Goal: Task Accomplishment & Management: Complete application form

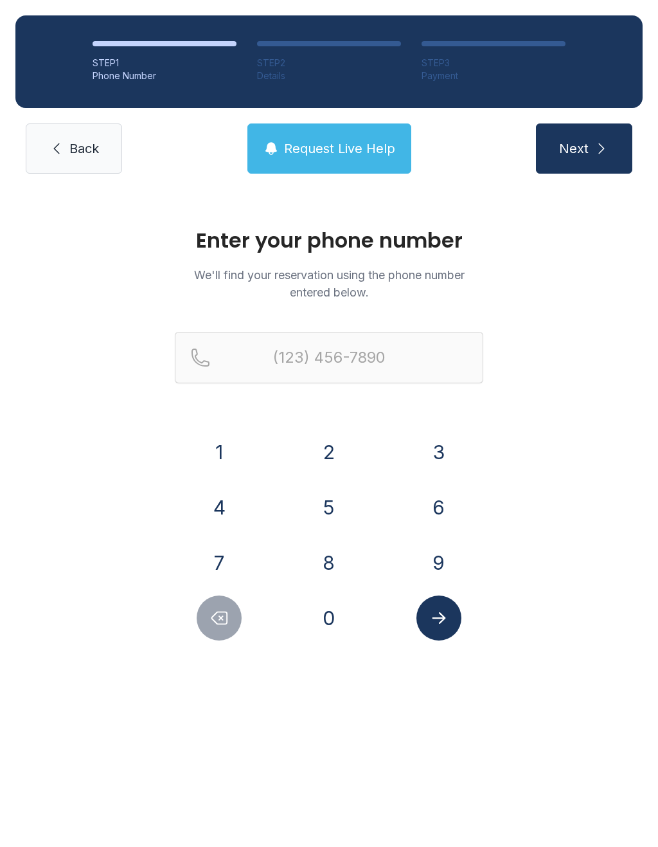
click at [441, 565] on button "9" at bounding box center [439, 562] width 45 height 45
click at [229, 511] on button "4" at bounding box center [219, 507] width 45 height 45
click at [224, 443] on button "1" at bounding box center [219, 452] width 45 height 45
click at [227, 551] on button "7" at bounding box center [219, 562] width 45 height 45
click at [228, 448] on button "1" at bounding box center [219, 452] width 45 height 45
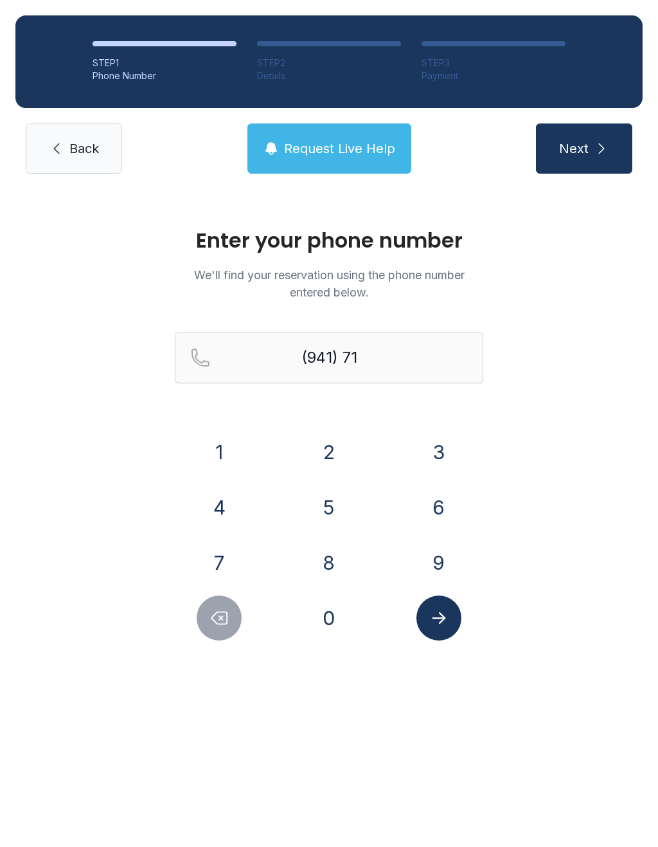
click at [336, 568] on button "8" at bounding box center [329, 562] width 45 height 45
click at [328, 572] on button "8" at bounding box center [329, 562] width 45 height 45
click at [325, 635] on button "0" at bounding box center [329, 617] width 45 height 45
click at [441, 567] on button "9" at bounding box center [439, 562] width 45 height 45
click at [222, 557] on button "7" at bounding box center [219, 562] width 45 height 45
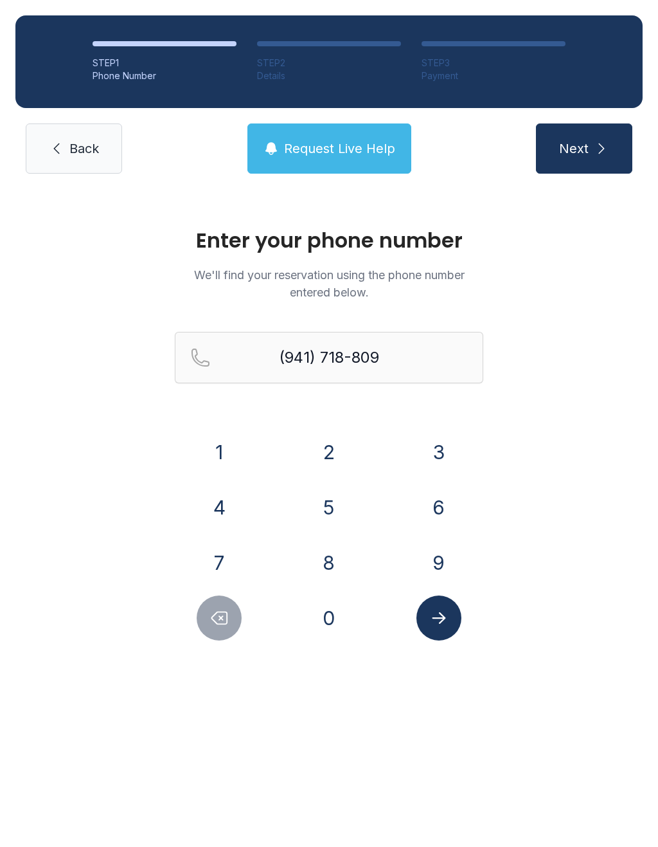
type input "[PHONE_NUMBER]"
click at [442, 610] on icon "Submit lookup form" at bounding box center [439, 617] width 19 height 19
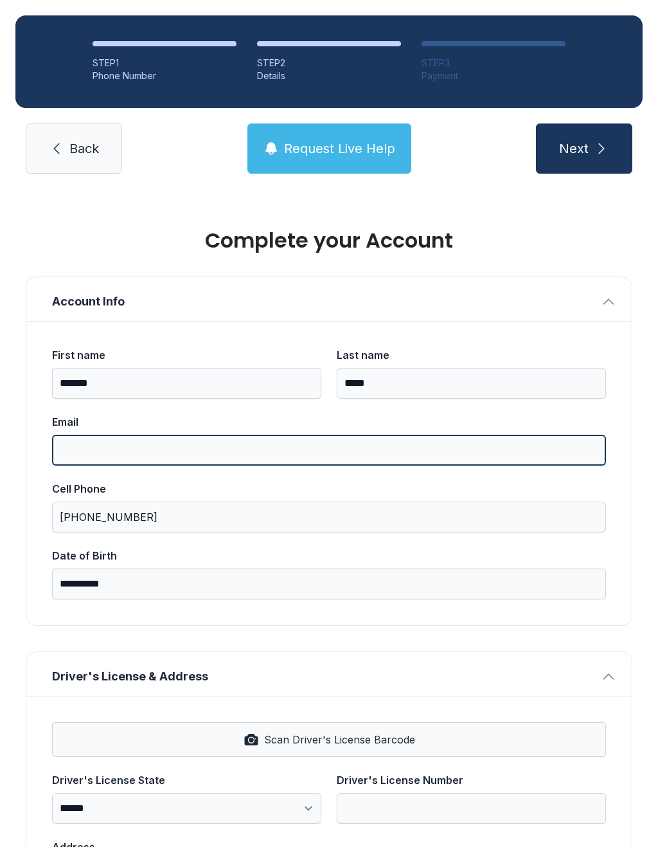
click at [114, 448] on input "Email" at bounding box center [329, 450] width 554 height 31
click at [145, 448] on input "**********" at bounding box center [329, 450] width 554 height 31
type input "**********"
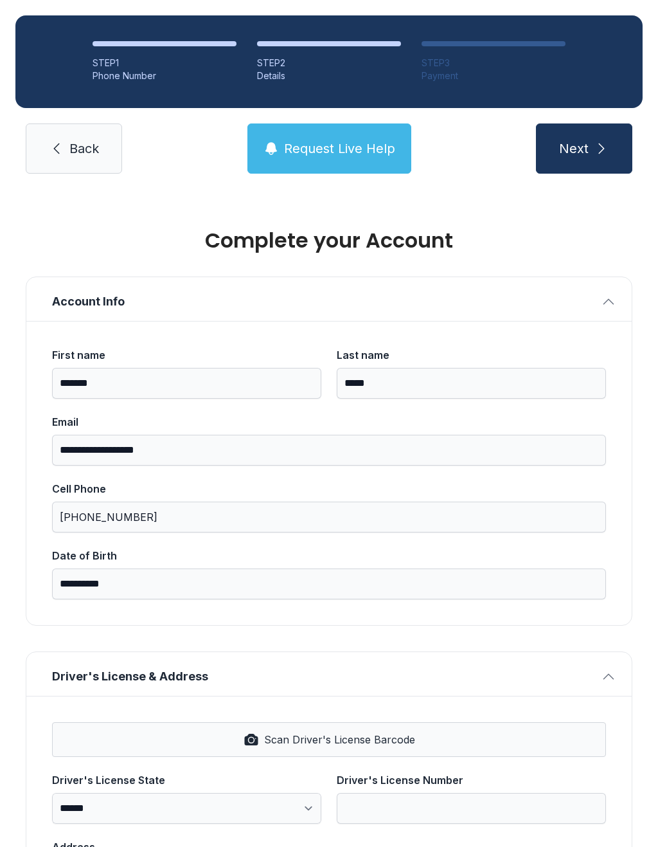
click at [594, 147] on icon "submit" at bounding box center [601, 148] width 15 height 15
type input "*"
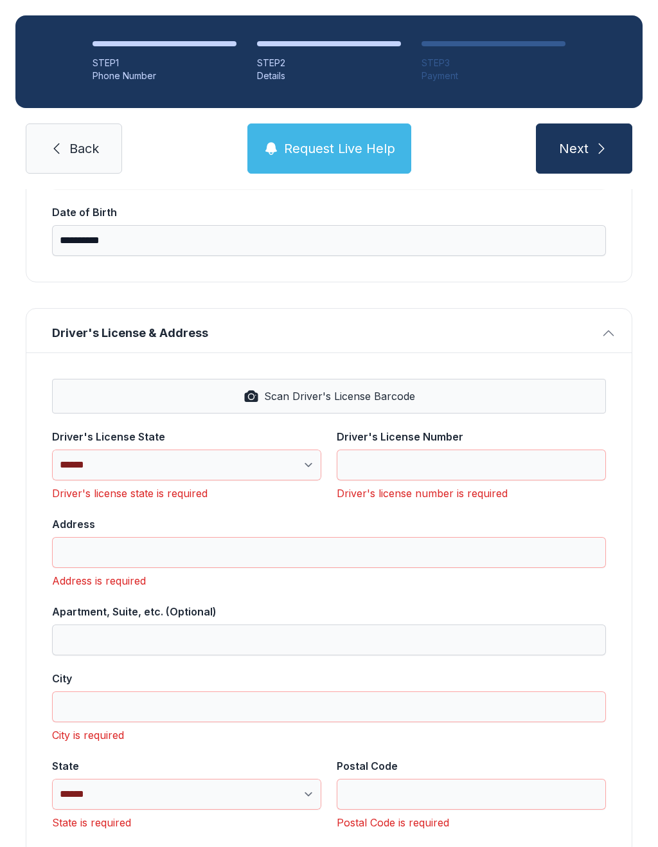
scroll to position [345, 0]
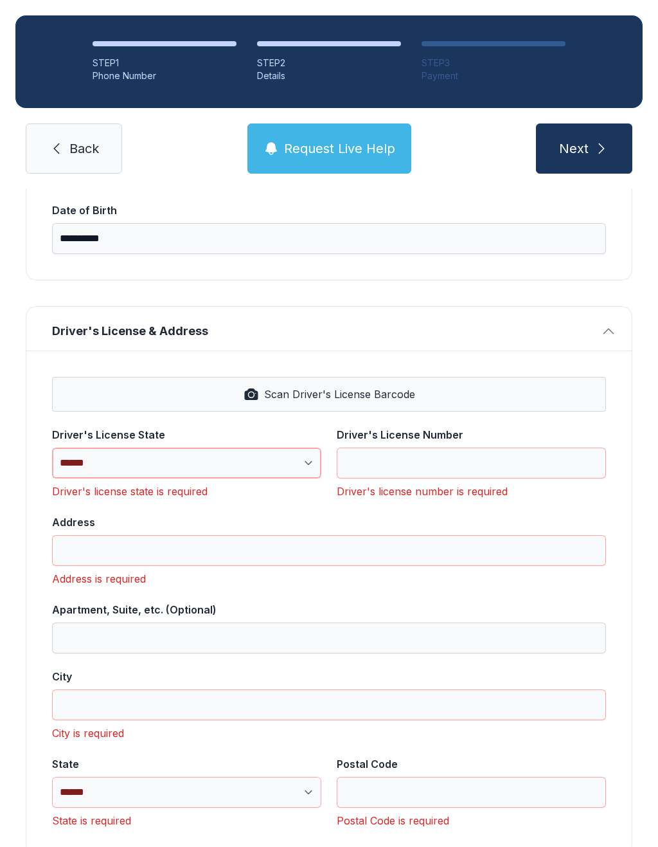
click at [302, 466] on select "**********" at bounding box center [186, 463] width 269 height 31
select select "**"
click at [90, 554] on input "Address" at bounding box center [329, 550] width 554 height 31
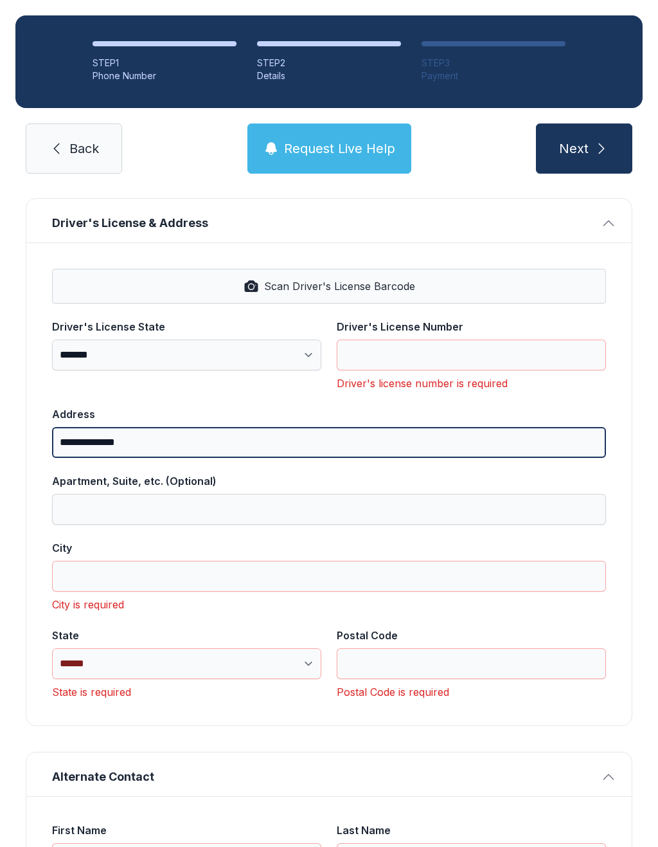
scroll to position [457, 0]
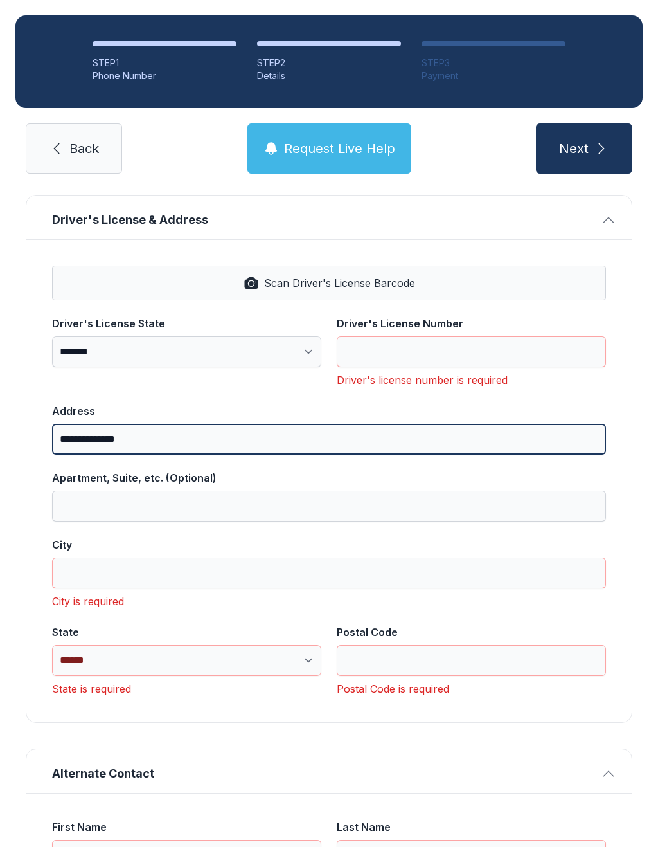
type input "**********"
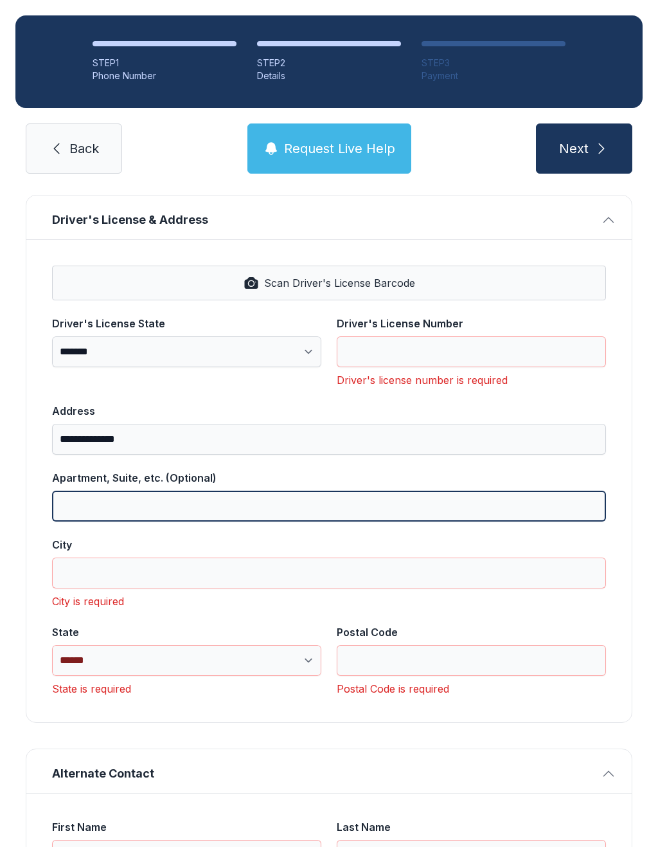
click at [149, 501] on input "Apartment, Suite, etc. (Optional)" at bounding box center [329, 506] width 554 height 31
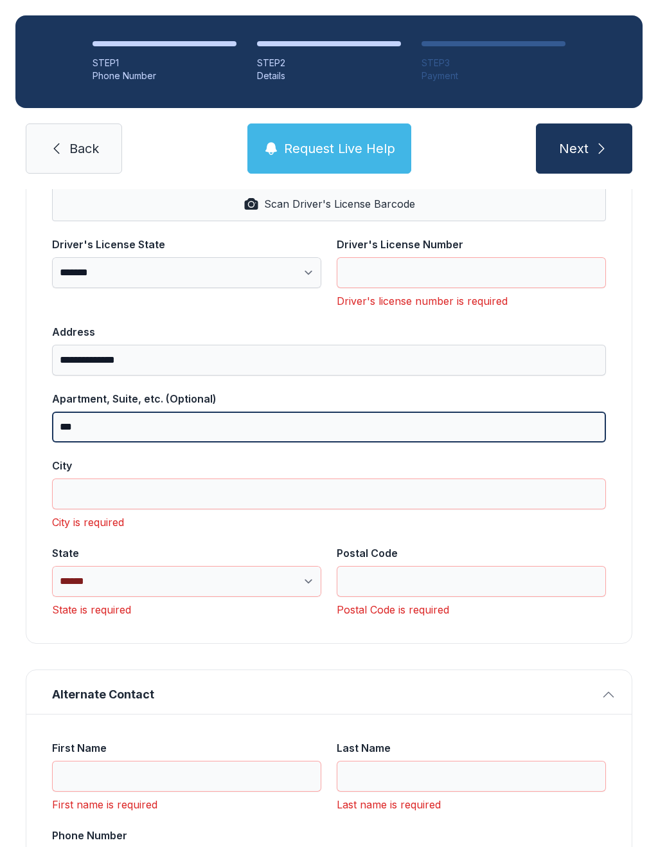
scroll to position [540, 0]
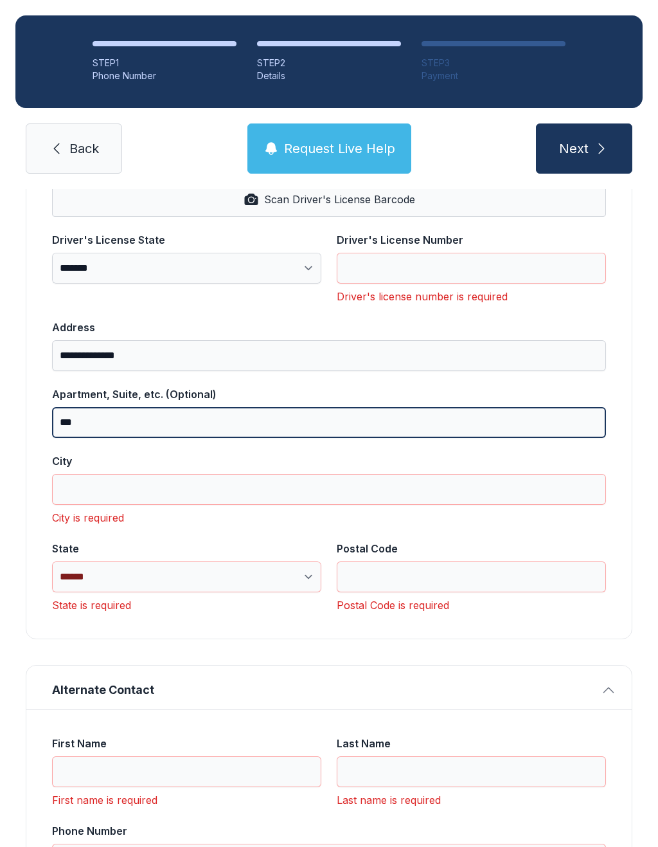
type input "***"
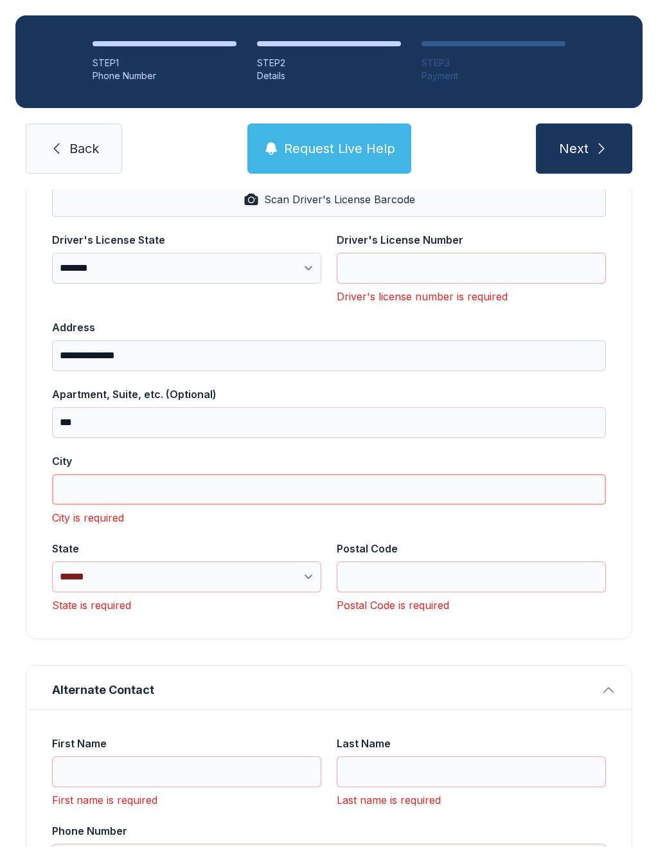
click at [167, 487] on input "City" at bounding box center [329, 489] width 554 height 31
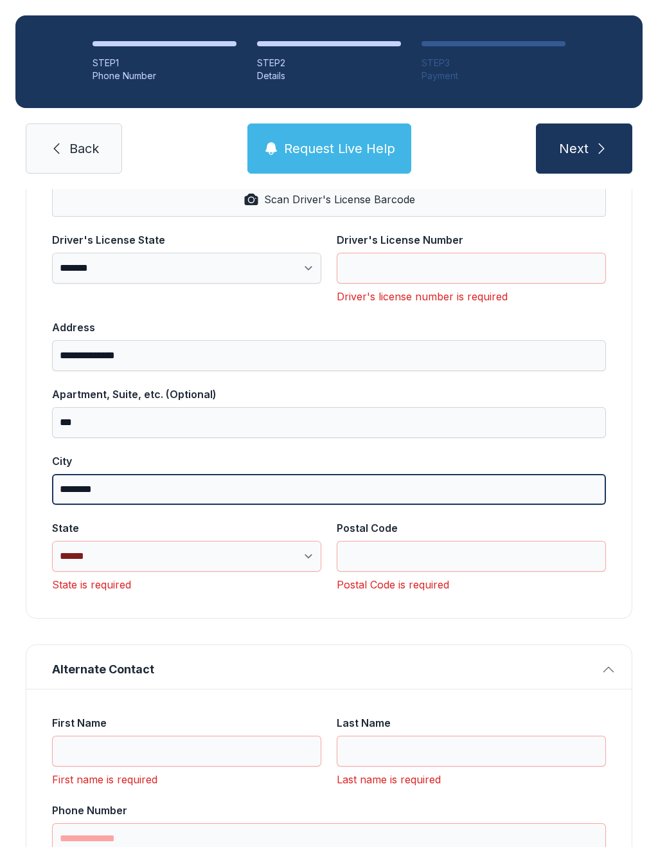
type input "********"
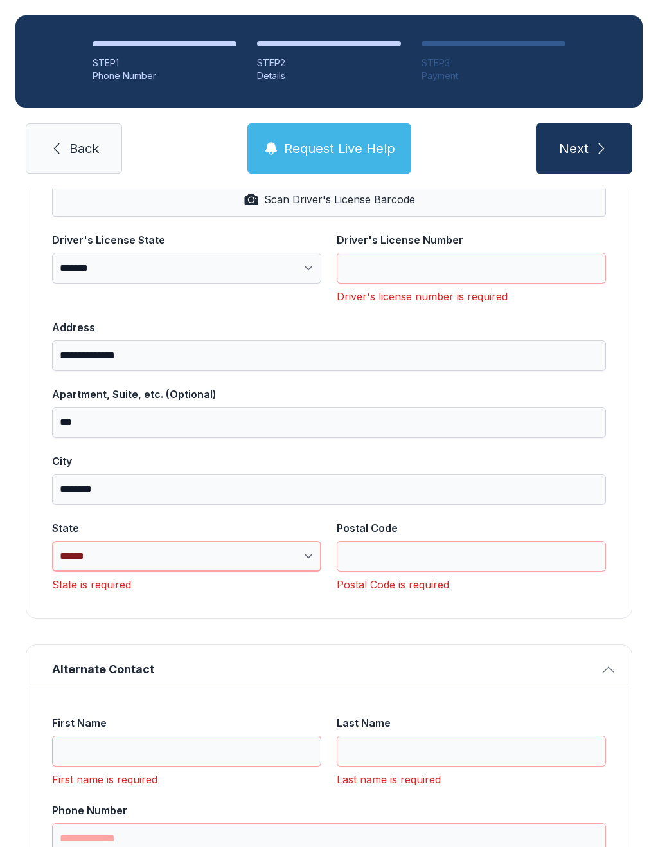
click at [318, 566] on select "**********" at bounding box center [186, 556] width 269 height 31
select select "**"
click at [421, 557] on input "Postal Code" at bounding box center [471, 556] width 269 height 31
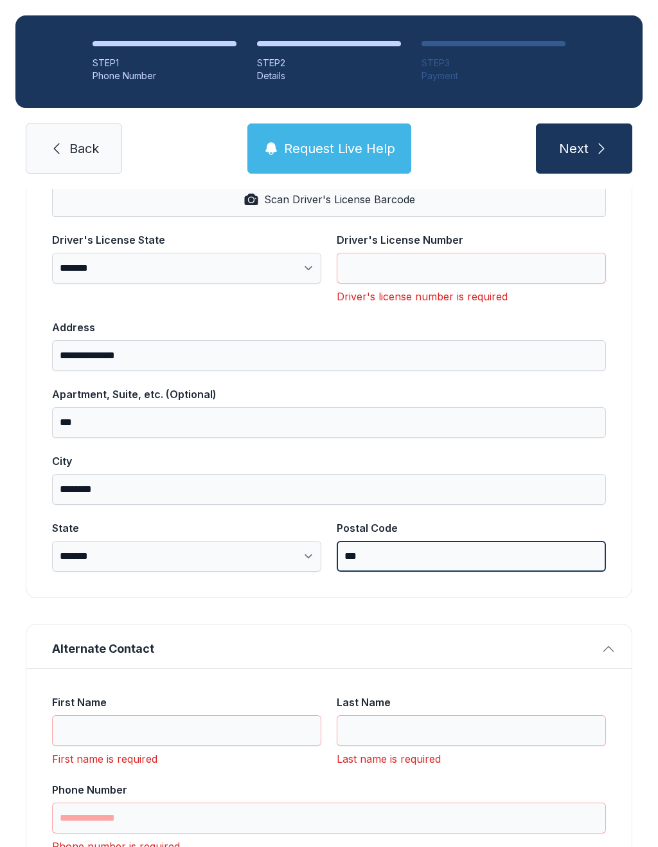
type input "***"
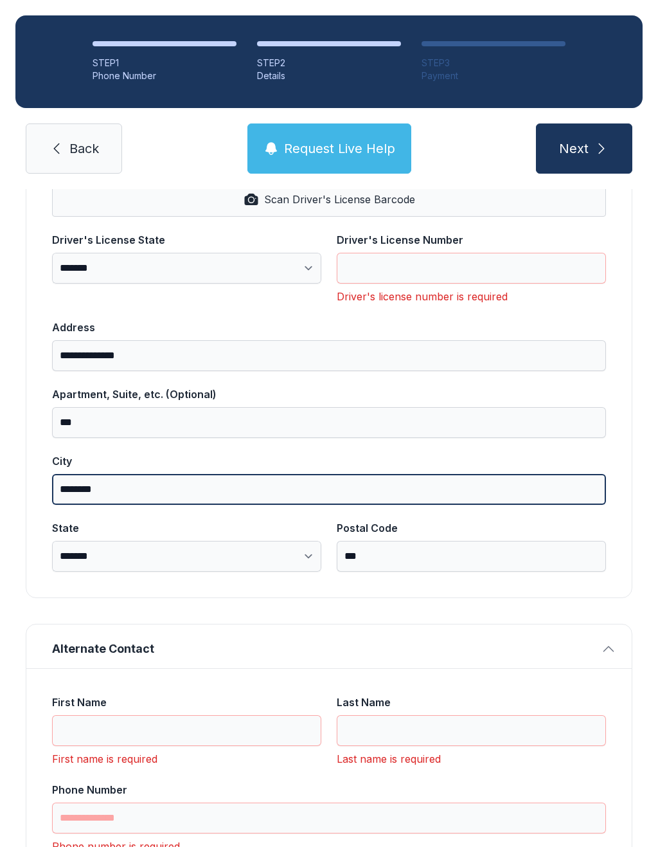
click at [147, 496] on input "********" at bounding box center [329, 489] width 554 height 31
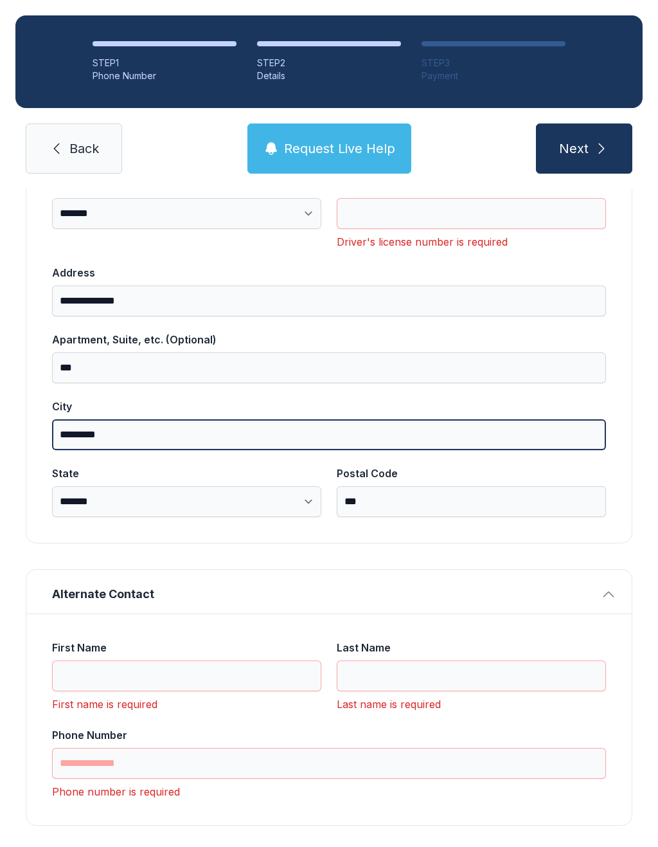
scroll to position [593, 0]
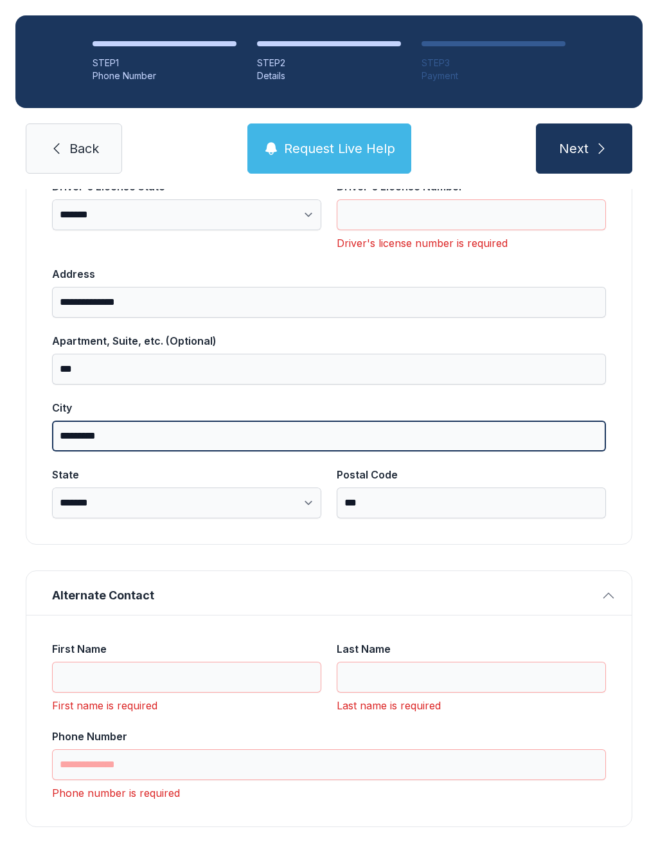
type input "*********"
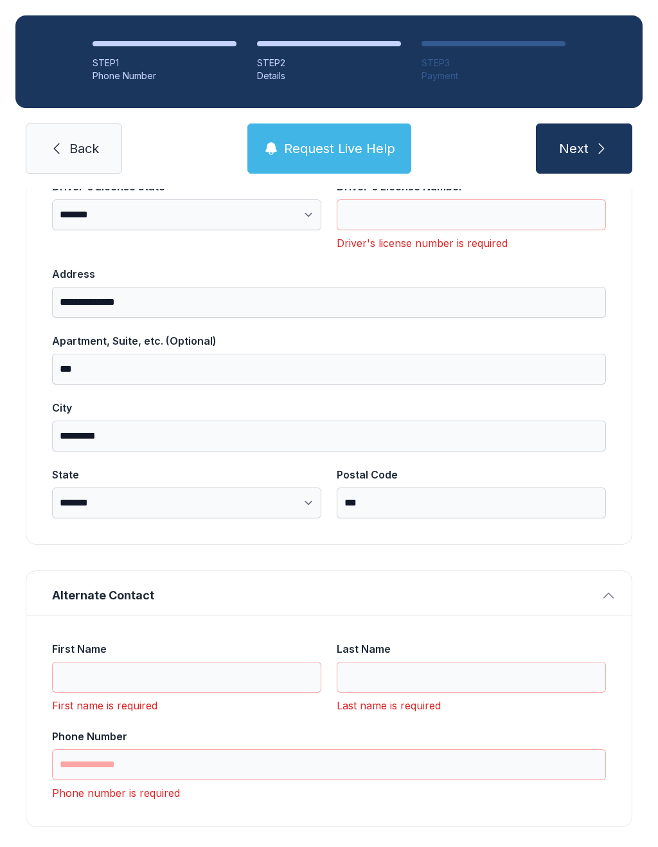
click at [385, 508] on input "***" at bounding box center [471, 502] width 269 height 31
type input "*****"
click at [642, 506] on div "**********" at bounding box center [329, 237] width 658 height 1283
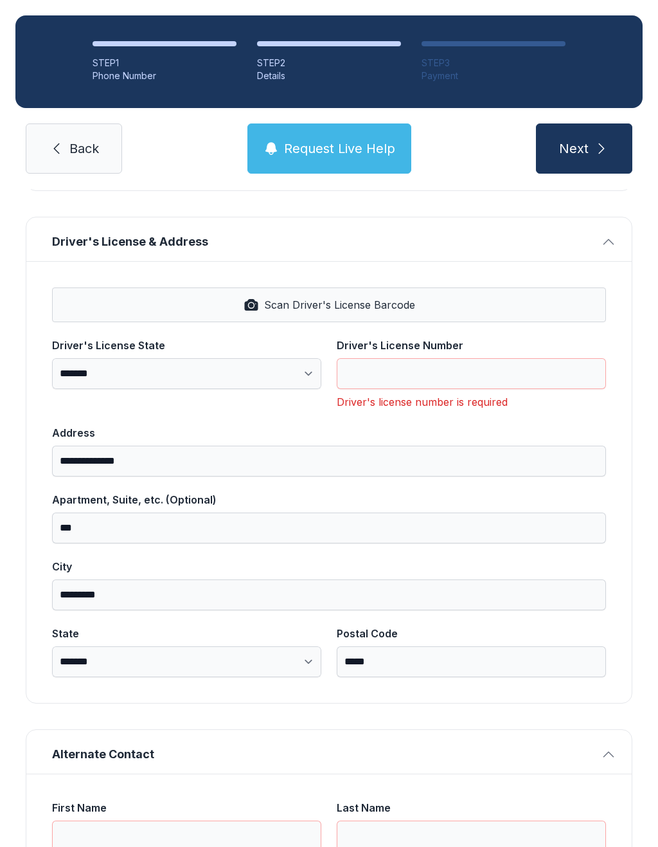
scroll to position [413, 0]
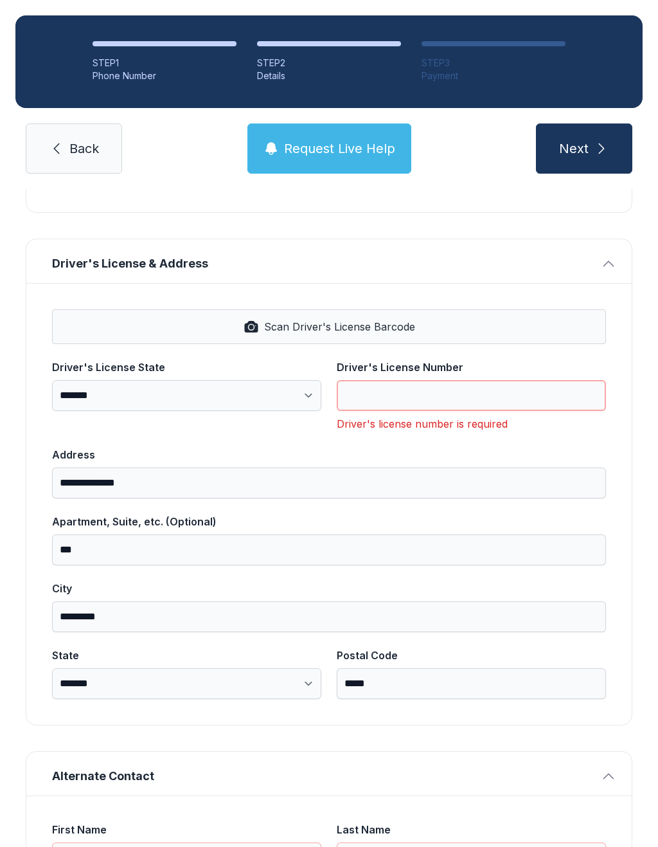
click at [387, 401] on input "Driver's License Number" at bounding box center [471, 395] width 269 height 31
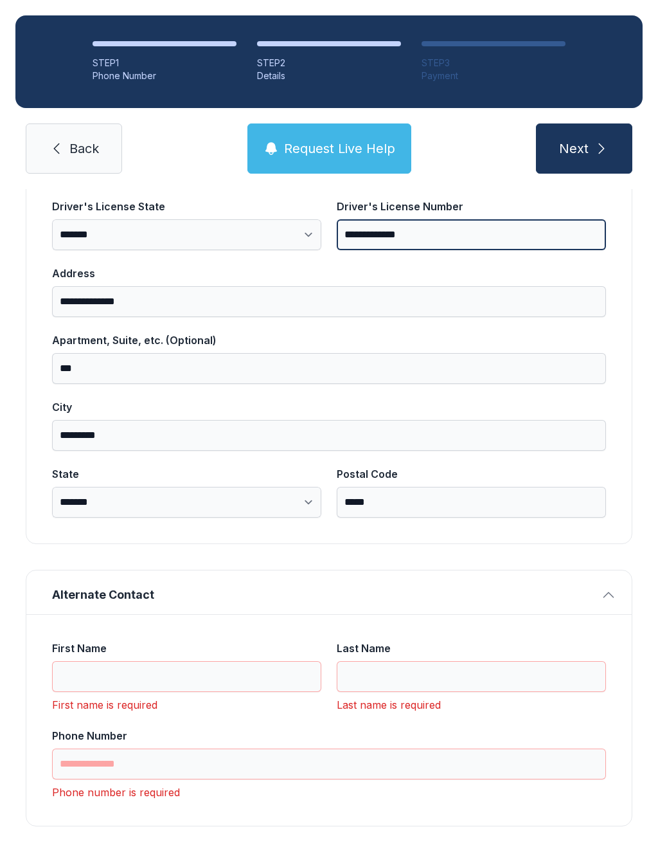
scroll to position [573, 0]
type input "**********"
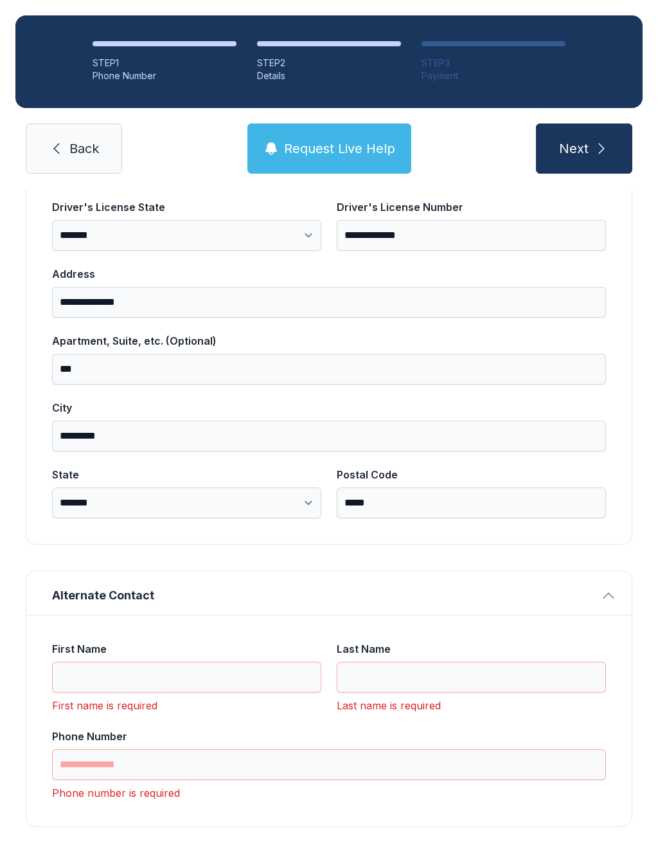
click at [655, 545] on div "**********" at bounding box center [329, 247] width 658 height 1262
click at [146, 685] on input "First Name" at bounding box center [186, 677] width 269 height 31
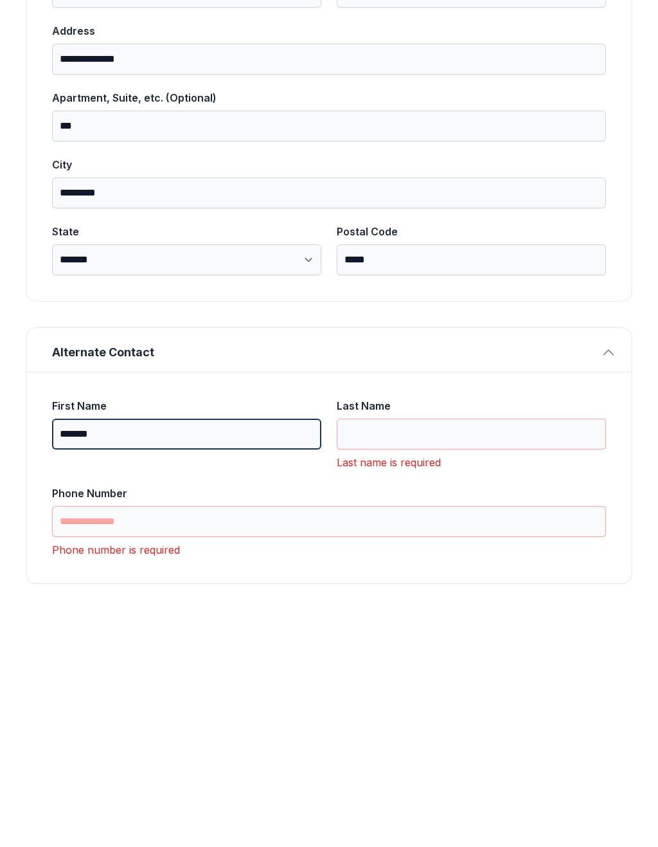
type input "*******"
click at [407, 662] on input "Last Name" at bounding box center [471, 677] width 269 height 31
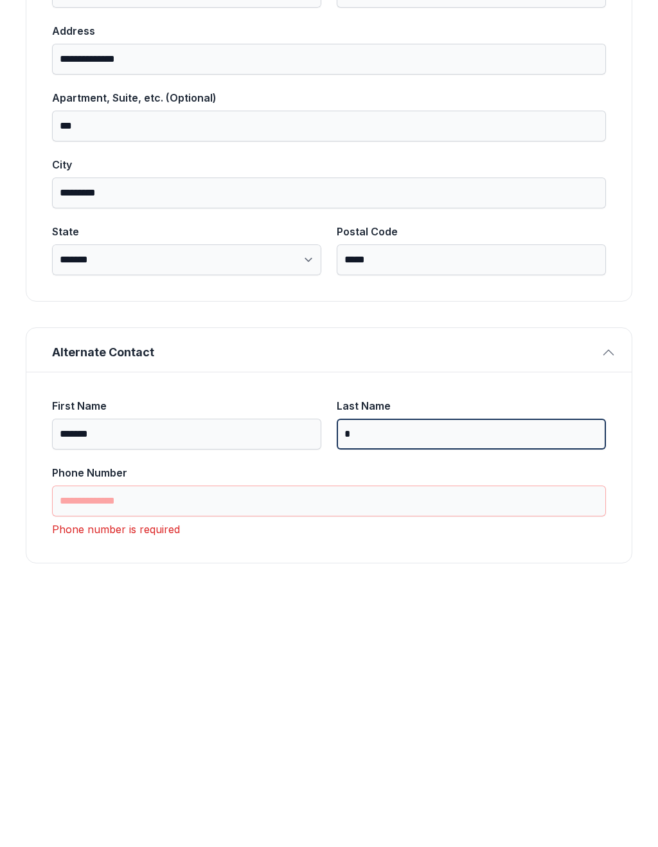
scroll to position [552, 0]
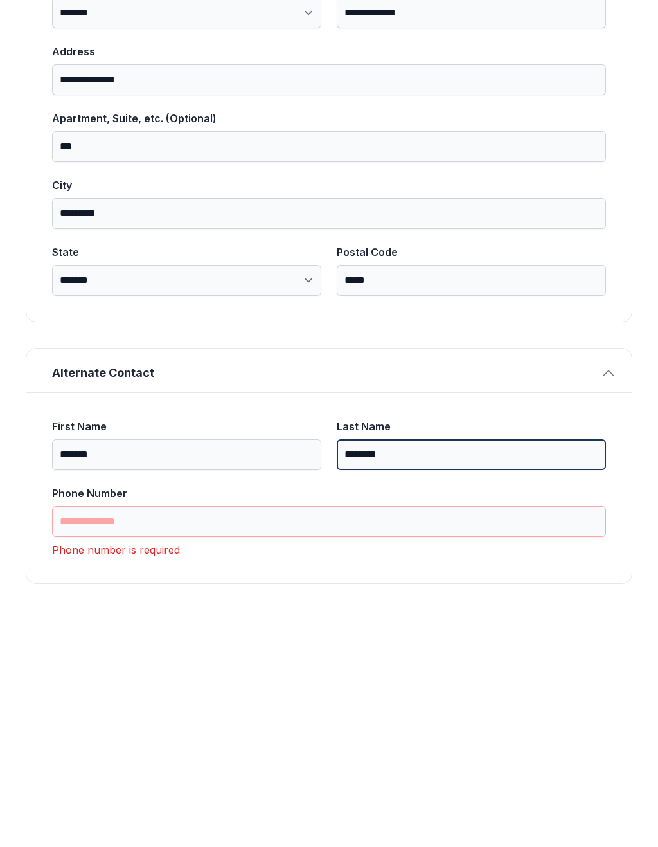
type input "********"
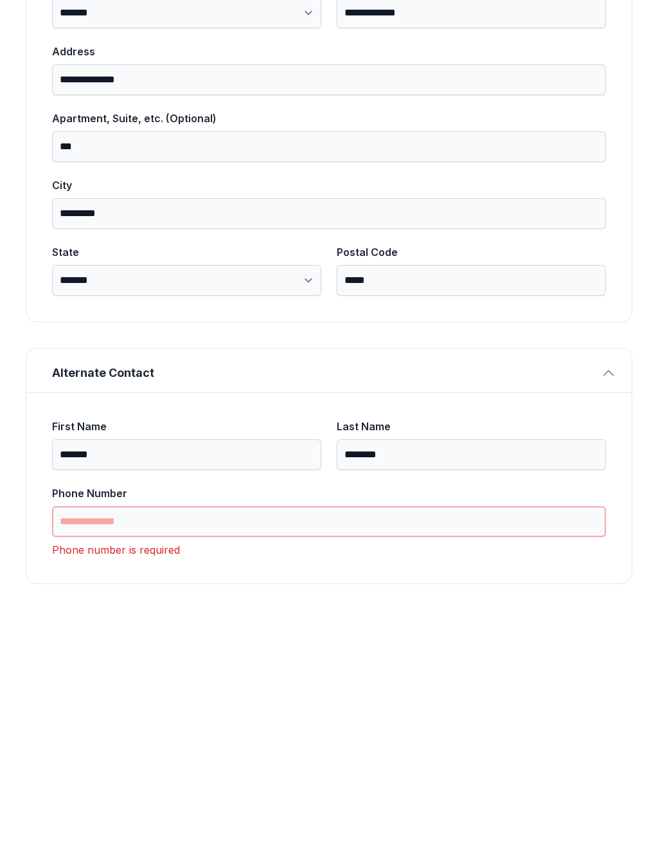
click at [194, 749] on input "Phone Number" at bounding box center [329, 764] width 554 height 31
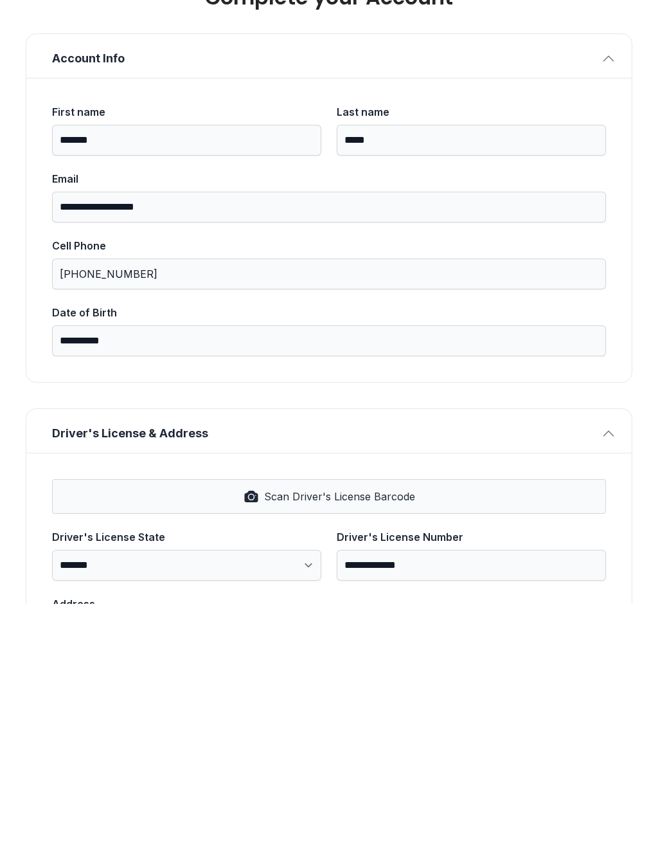
scroll to position [0, 0]
type input "**********"
click at [584, 123] on button "Next" at bounding box center [584, 148] width 96 height 50
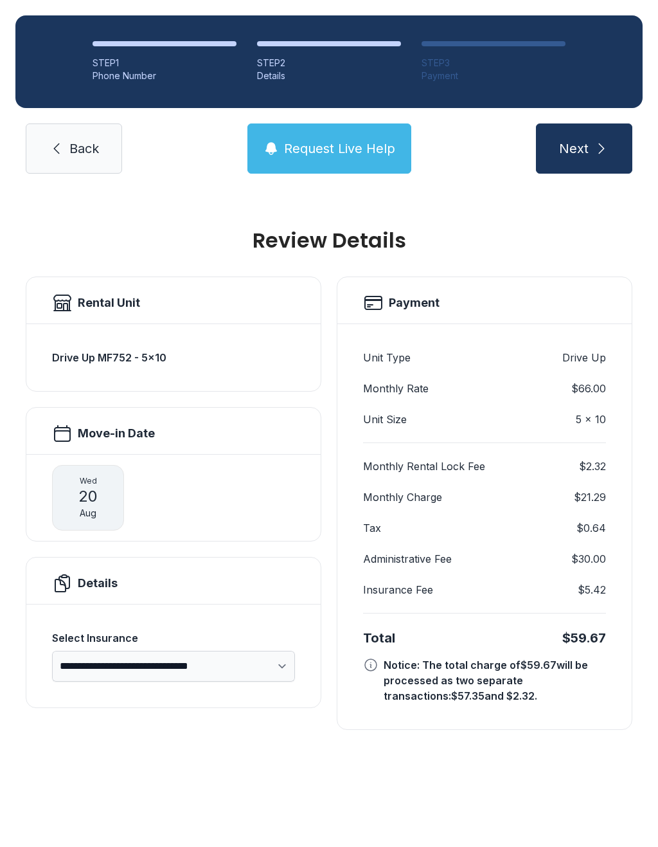
click at [592, 123] on button "Next" at bounding box center [584, 148] width 96 height 50
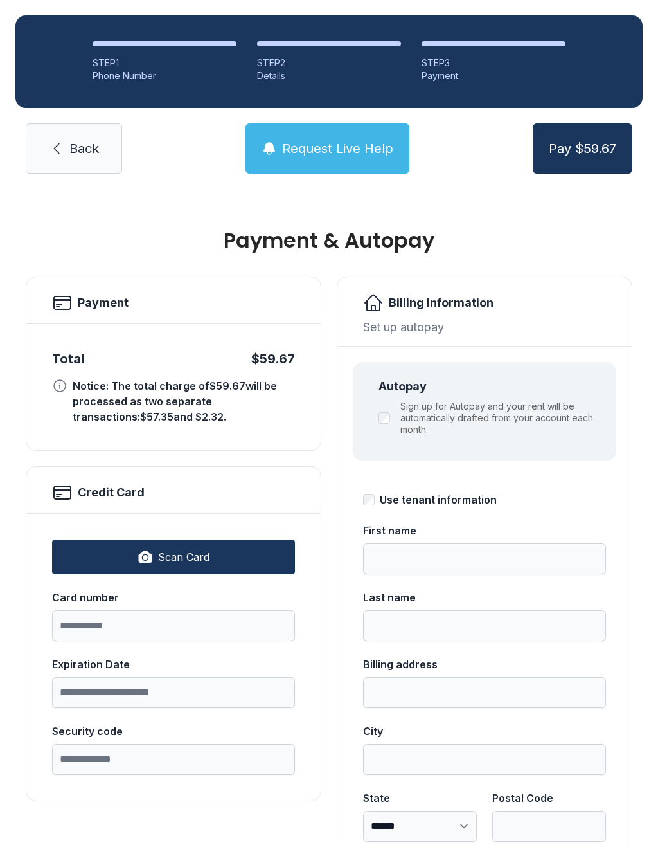
click at [76, 170] on link "Back" at bounding box center [74, 148] width 96 height 50
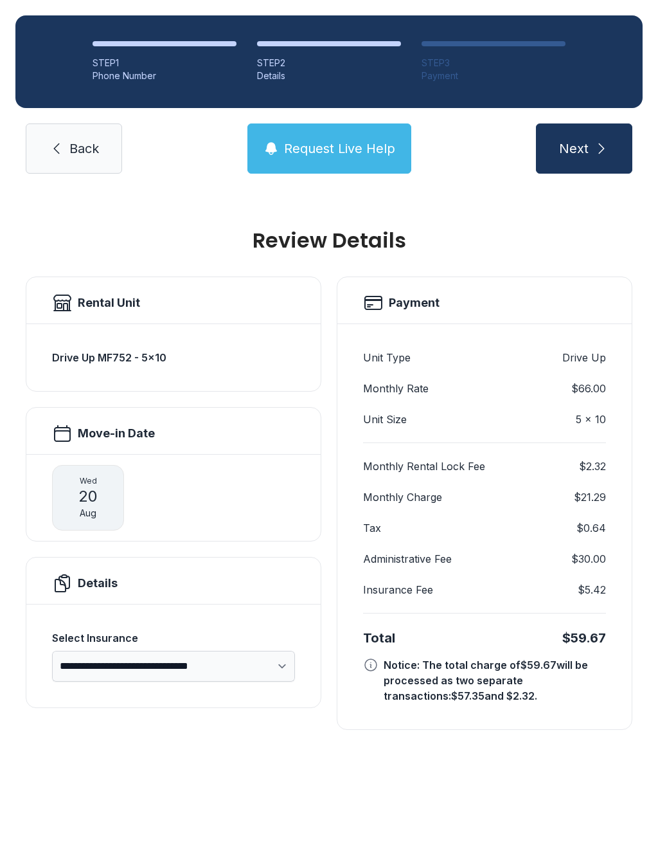
click at [78, 153] on span "Back" at bounding box center [84, 149] width 30 height 18
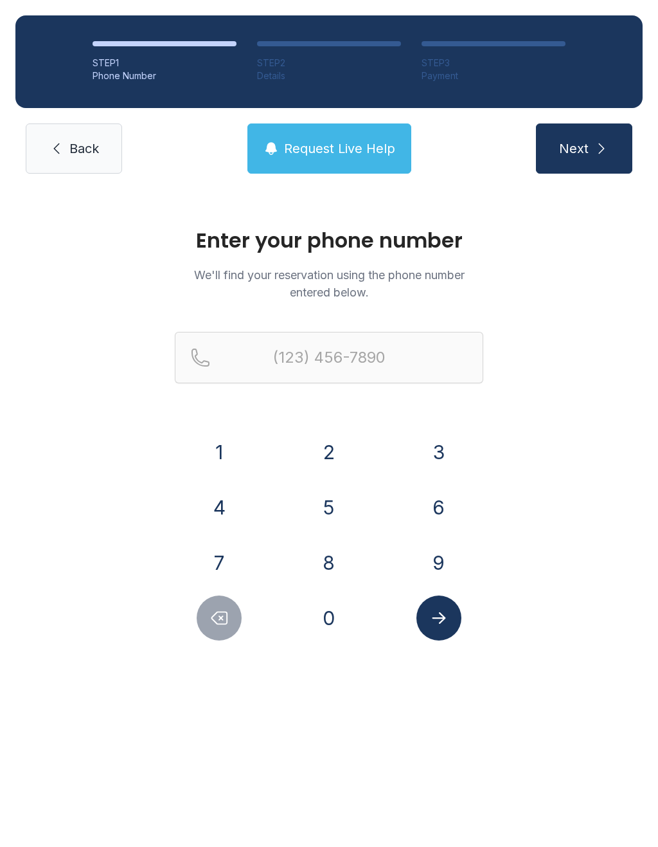
click at [443, 559] on button "9" at bounding box center [439, 562] width 45 height 45
click at [230, 505] on button "4" at bounding box center [219, 507] width 45 height 45
click at [239, 445] on button "1" at bounding box center [219, 452] width 45 height 45
click at [229, 550] on button "7" at bounding box center [219, 562] width 45 height 45
click at [242, 437] on div "1" at bounding box center [219, 452] width 89 height 45
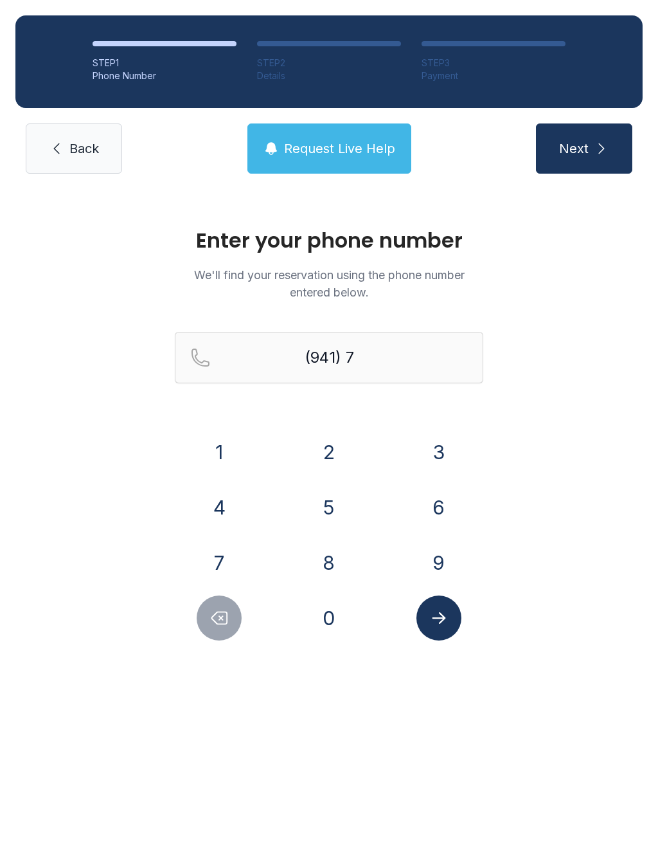
click at [325, 564] on button "8" at bounding box center [329, 562] width 45 height 45
click at [220, 630] on button "Delete number" at bounding box center [219, 617] width 45 height 45
click at [221, 459] on button "1" at bounding box center [219, 452] width 45 height 45
click at [331, 579] on button "8" at bounding box center [329, 562] width 45 height 45
click at [327, 566] on button "8" at bounding box center [329, 562] width 45 height 45
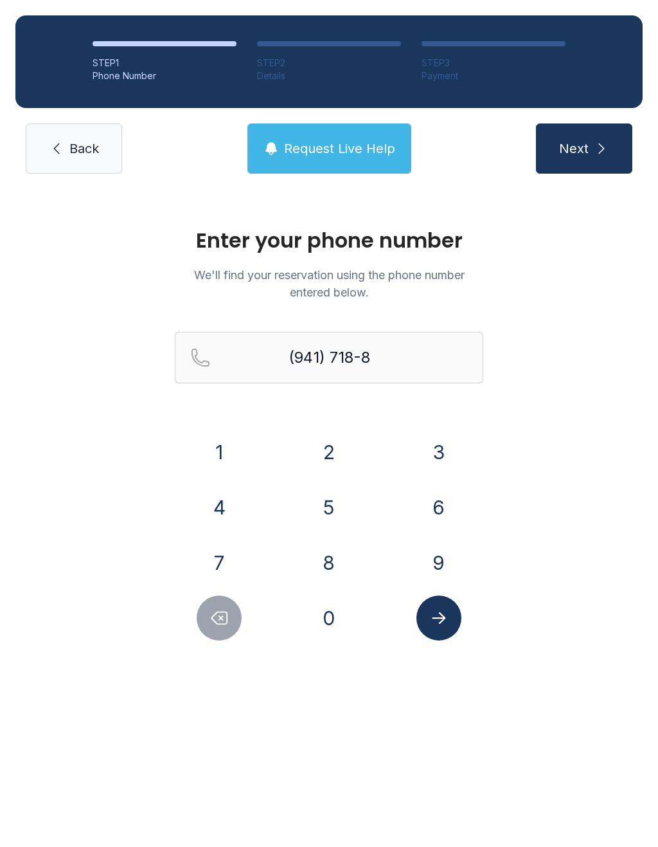
click at [325, 622] on button "0" at bounding box center [329, 617] width 45 height 45
click at [443, 564] on button "9" at bounding box center [439, 562] width 45 height 45
click at [211, 563] on button "7" at bounding box center [219, 562] width 45 height 45
type input "[PHONE_NUMBER]"
click at [442, 626] on icon "Submit lookup form" at bounding box center [439, 617] width 19 height 19
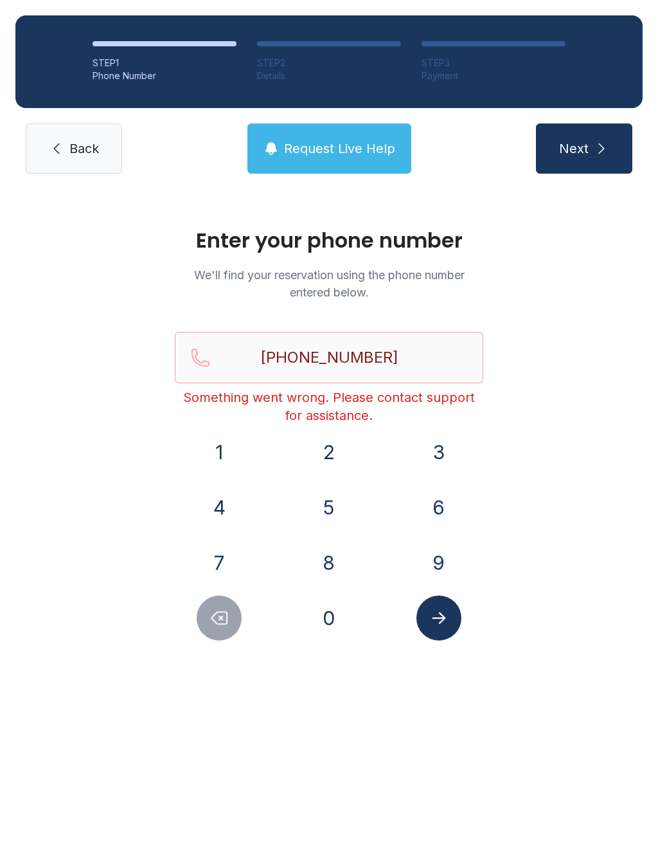
click at [76, 143] on span "Back" at bounding box center [84, 149] width 30 height 18
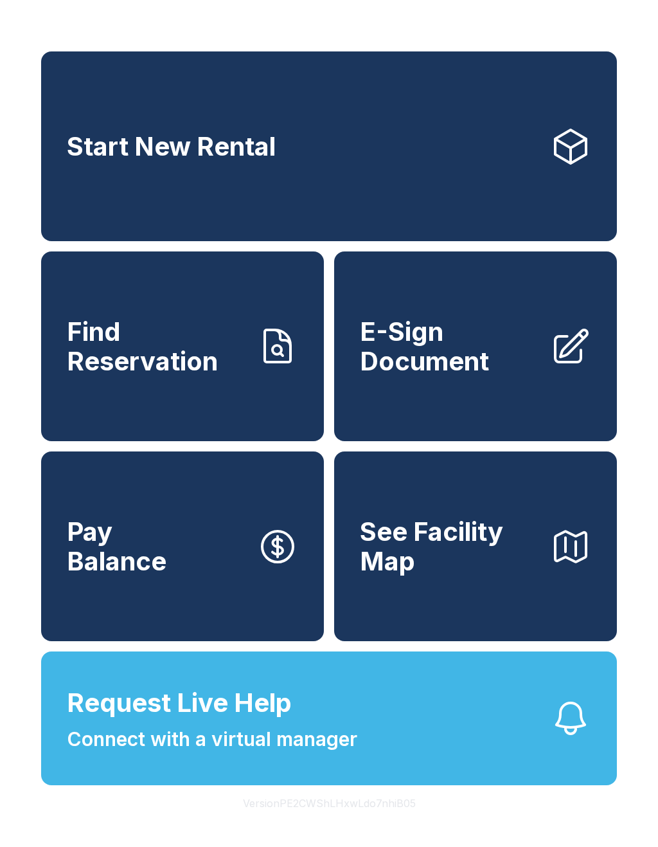
click at [80, 159] on span "Start New Rental" at bounding box center [171, 147] width 209 height 30
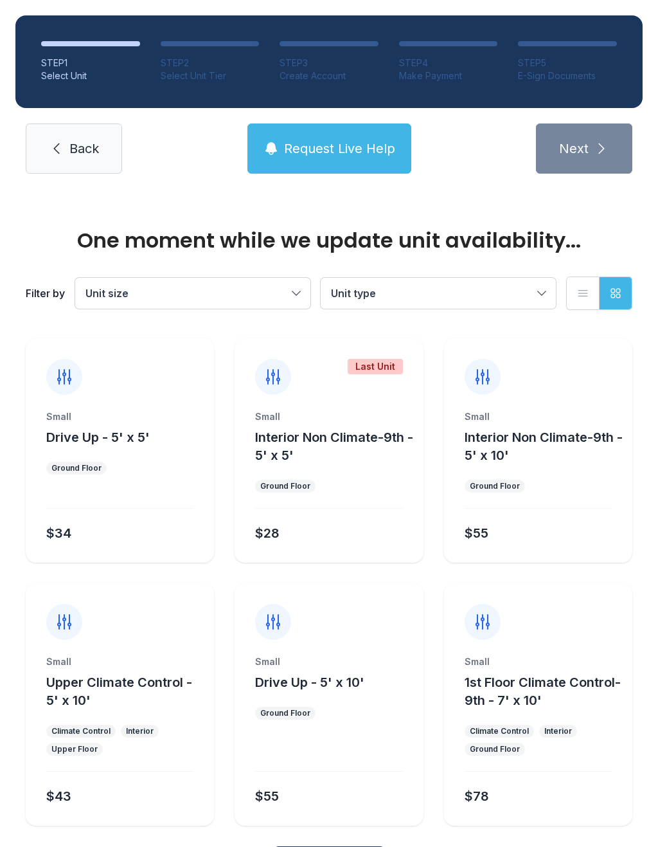
click at [81, 154] on span "Back" at bounding box center [84, 149] width 30 height 18
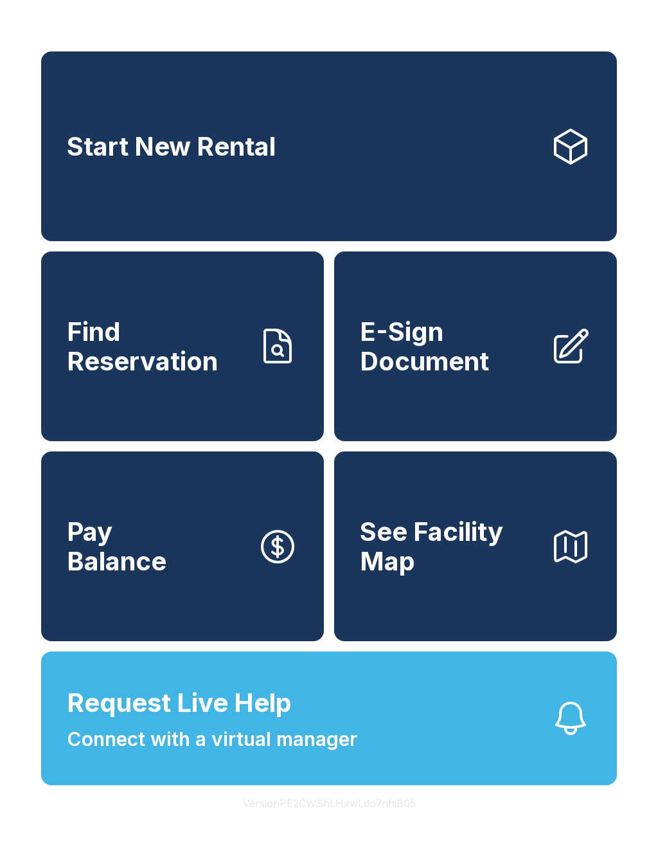
click at [218, 373] on span "Find Reservation" at bounding box center [157, 346] width 180 height 59
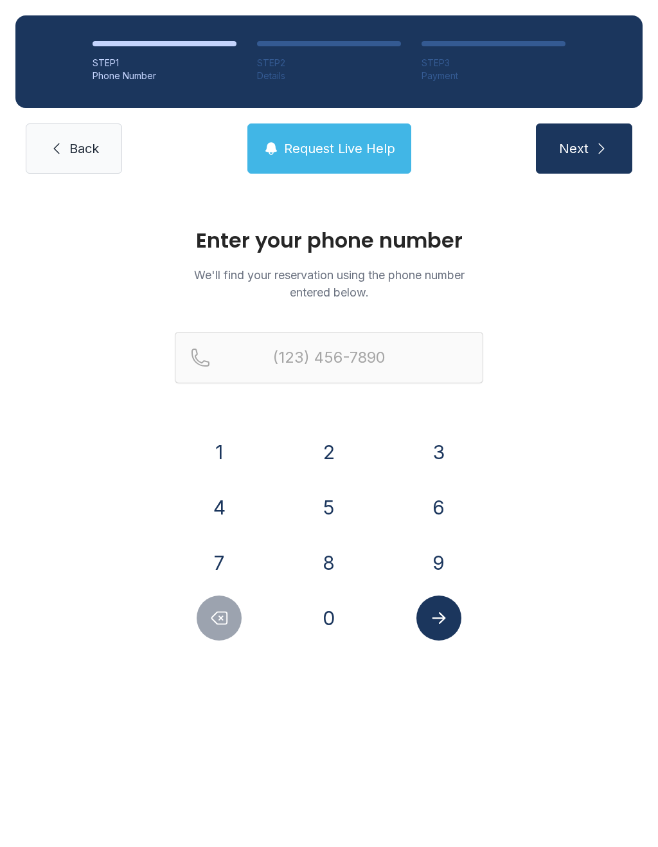
click at [439, 566] on button "9" at bounding box center [439, 562] width 45 height 45
click at [221, 499] on button "4" at bounding box center [219, 507] width 45 height 45
click at [223, 447] on button "1" at bounding box center [219, 452] width 45 height 45
click at [221, 552] on button "7" at bounding box center [219, 562] width 45 height 45
click at [232, 451] on button "1" at bounding box center [219, 452] width 45 height 45
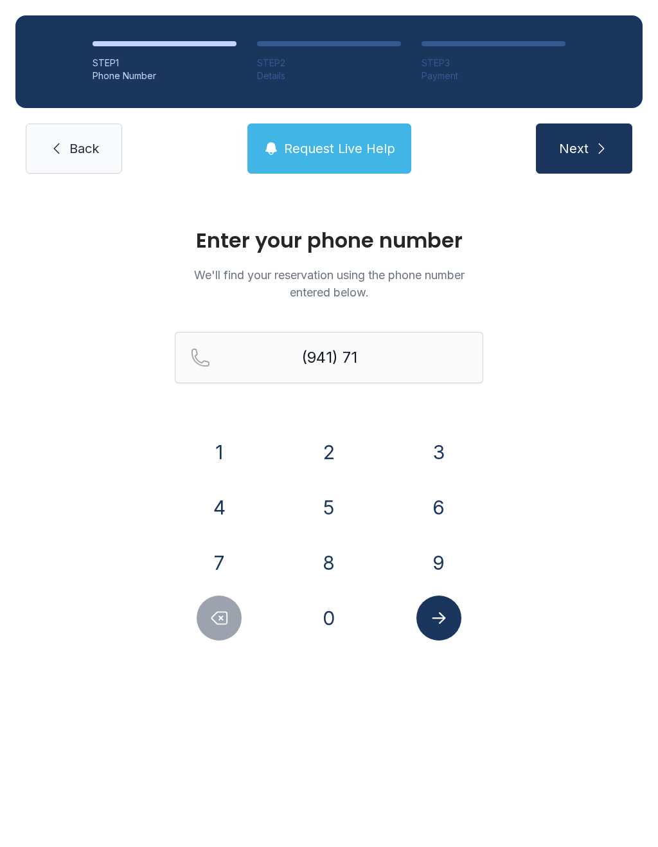
click at [336, 559] on button "8" at bounding box center [329, 562] width 45 height 45
click at [325, 601] on button "0" at bounding box center [329, 617] width 45 height 45
click at [448, 548] on button "9" at bounding box center [439, 562] width 45 height 45
click at [223, 554] on button "7" at bounding box center [219, 562] width 45 height 45
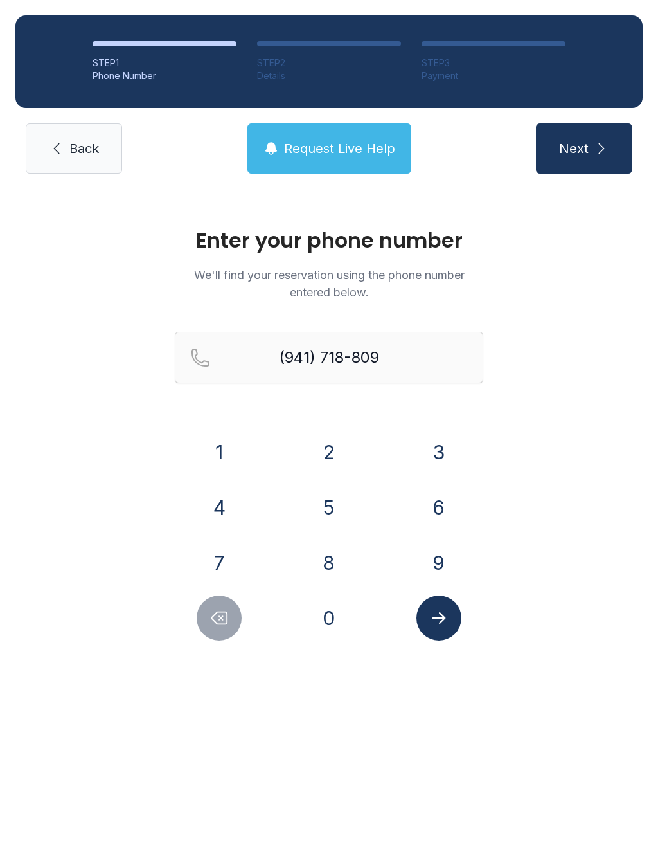
type input "[PHONE_NUMBER]"
click at [440, 615] on icon "Submit lookup form" at bounding box center [439, 617] width 19 height 19
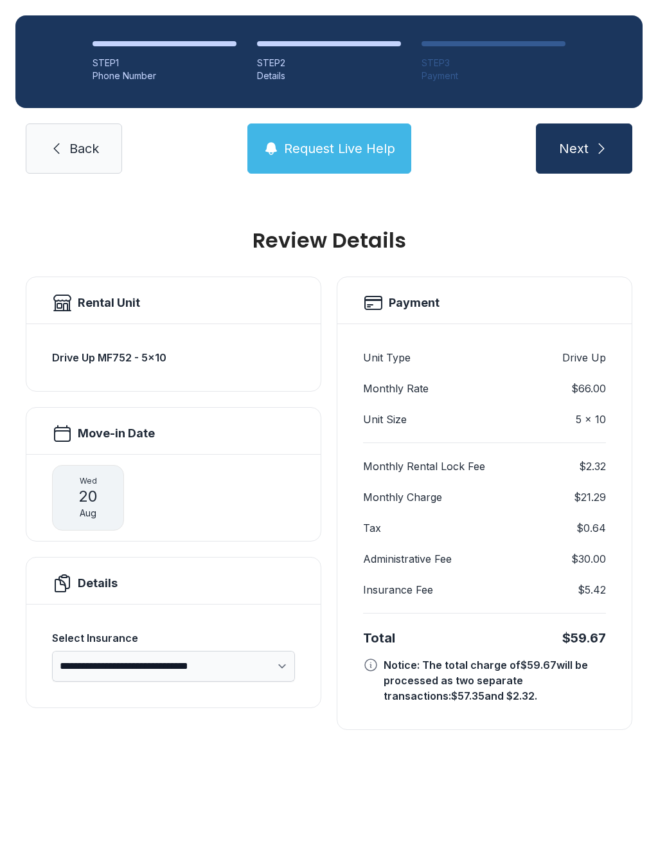
click at [577, 142] on span "Next" at bounding box center [574, 149] width 30 height 18
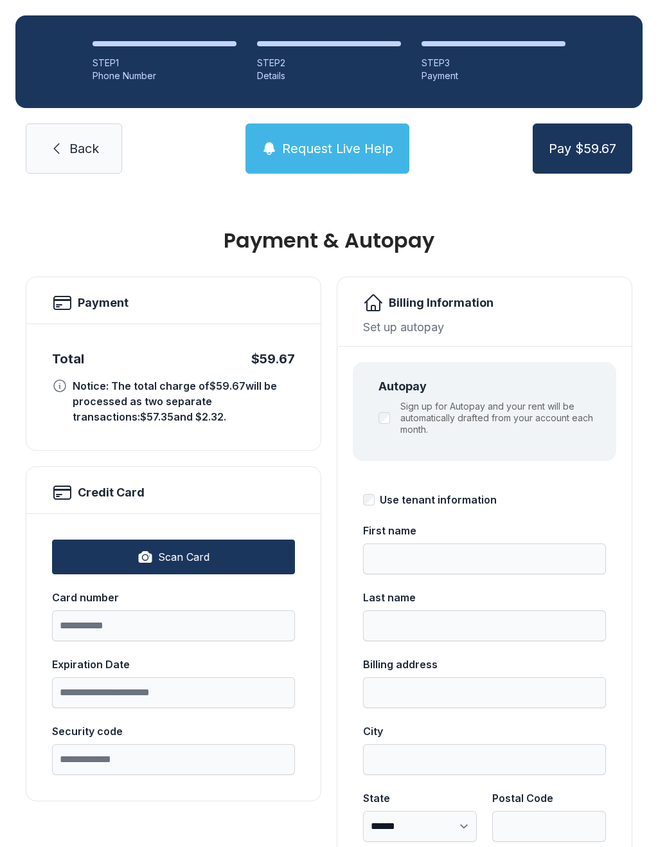
click at [75, 153] on span "Back" at bounding box center [84, 149] width 30 height 18
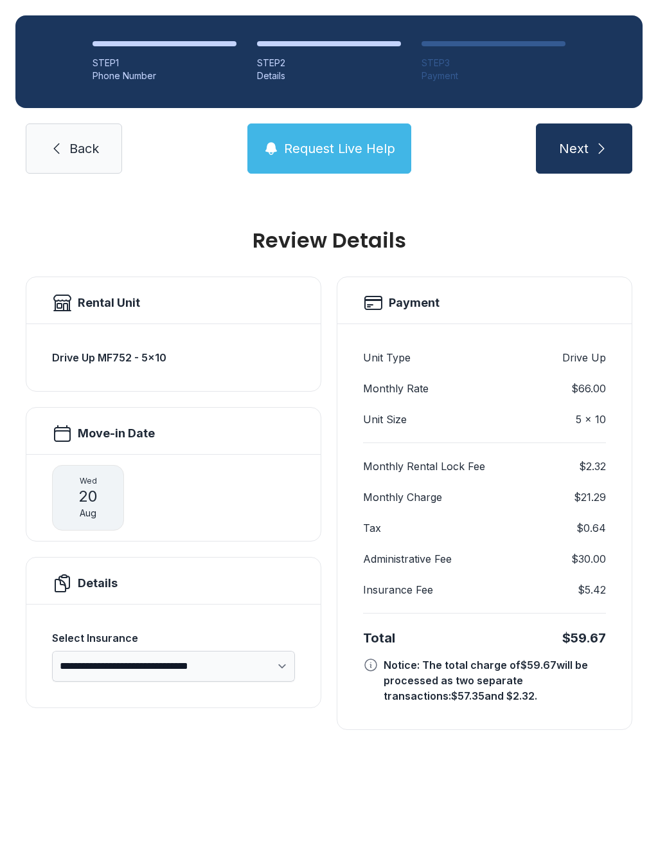
click at [75, 152] on span "Back" at bounding box center [84, 149] width 30 height 18
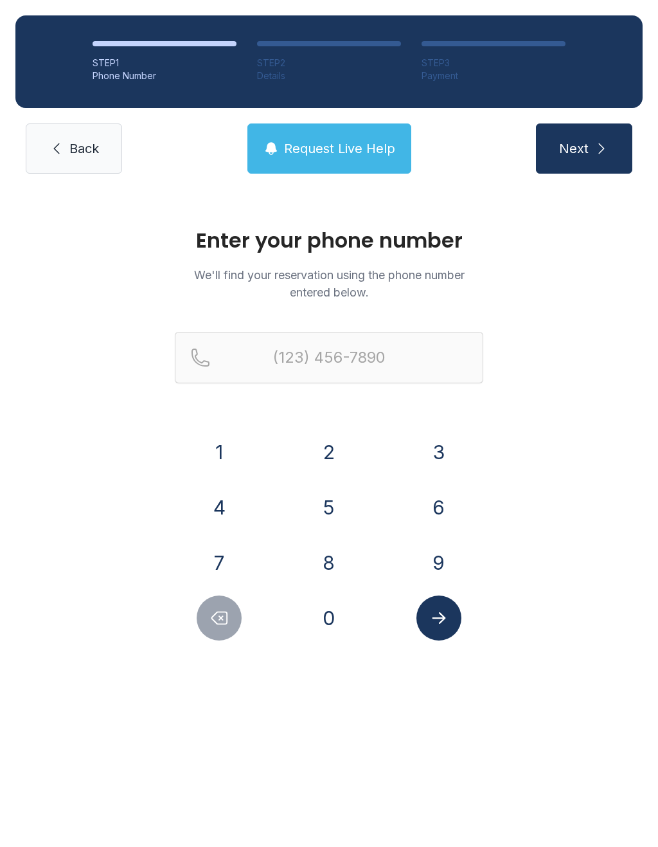
click at [77, 161] on link "Back" at bounding box center [74, 148] width 96 height 50
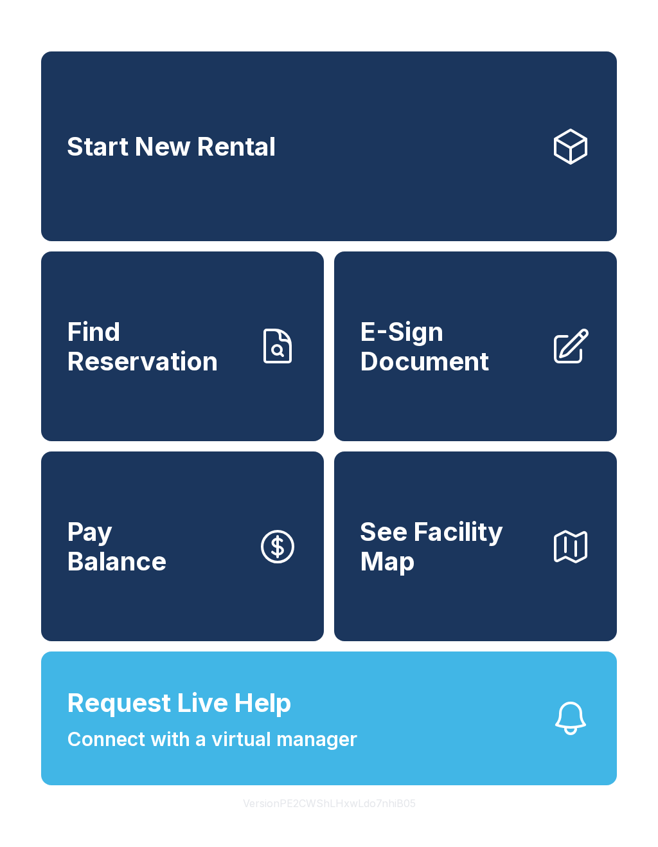
click at [89, 161] on span "Start New Rental" at bounding box center [171, 147] width 209 height 30
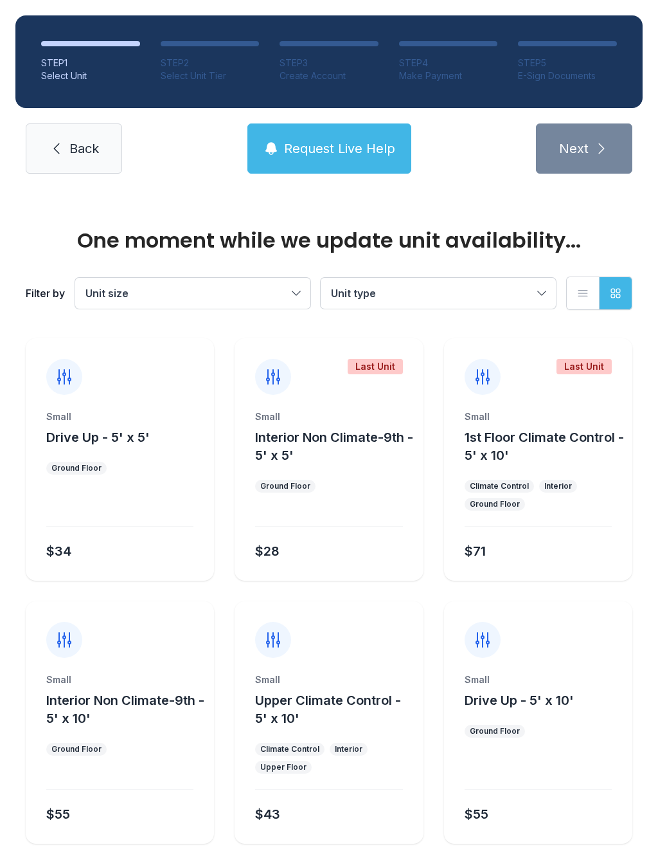
click at [90, 143] on span "Back" at bounding box center [84, 149] width 30 height 18
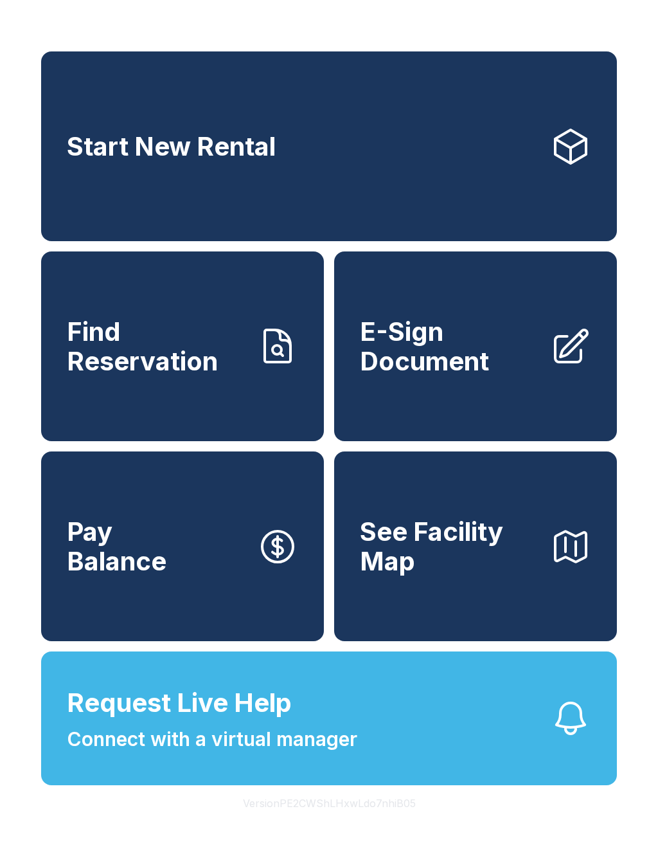
click at [197, 376] on span "Find Reservation" at bounding box center [157, 346] width 180 height 59
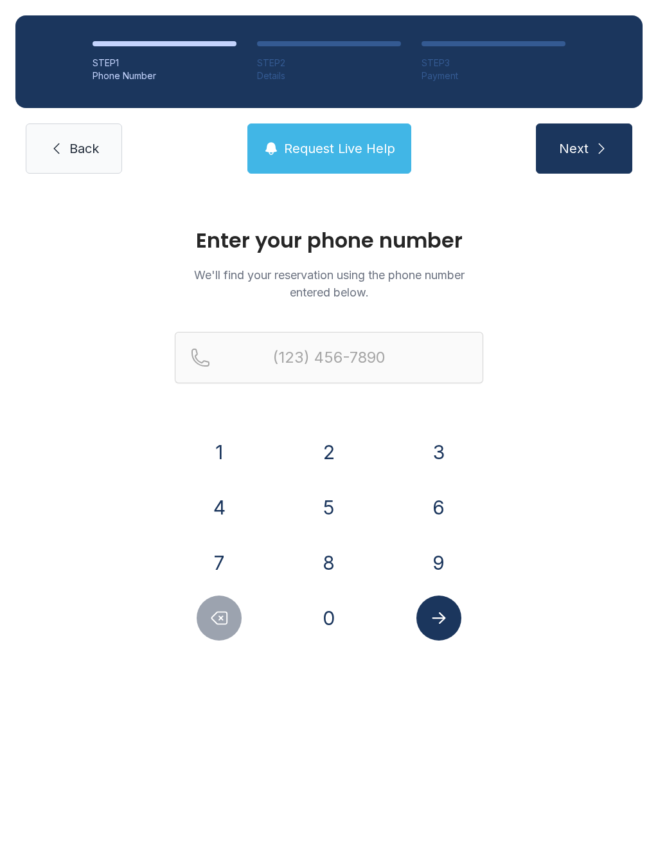
click at [444, 557] on button "9" at bounding box center [439, 562] width 45 height 45
click at [220, 508] on button "4" at bounding box center [219, 507] width 45 height 45
click at [226, 448] on button "1" at bounding box center [219, 452] width 45 height 45
click at [215, 565] on button "7" at bounding box center [219, 562] width 45 height 45
click at [219, 448] on button "1" at bounding box center [219, 452] width 45 height 45
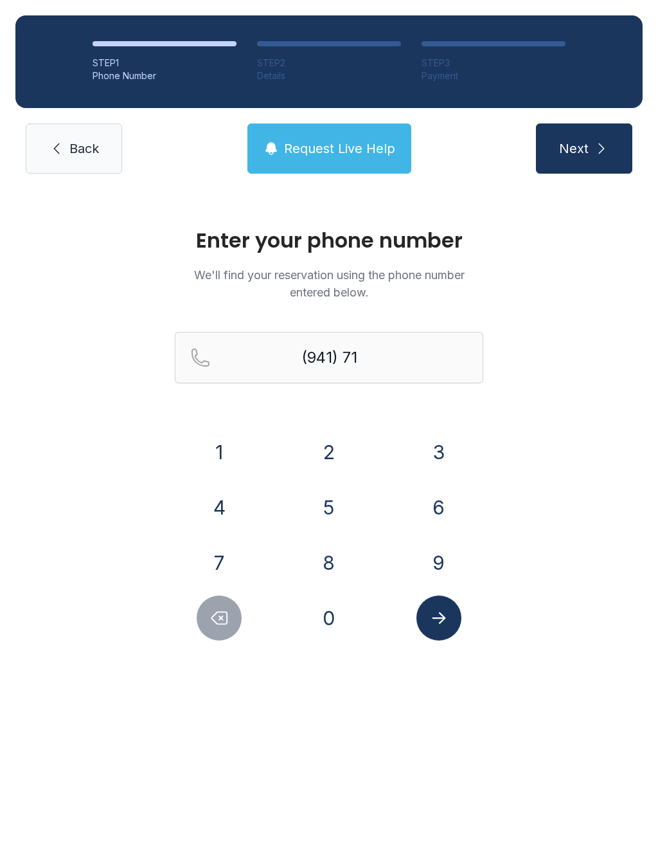
click at [322, 561] on button "8" at bounding box center [329, 562] width 45 height 45
click at [334, 566] on button "8" at bounding box center [329, 562] width 45 height 45
click at [332, 618] on button "0" at bounding box center [329, 617] width 45 height 45
click at [451, 557] on button "9" at bounding box center [439, 562] width 45 height 45
click at [221, 549] on button "7" at bounding box center [219, 562] width 45 height 45
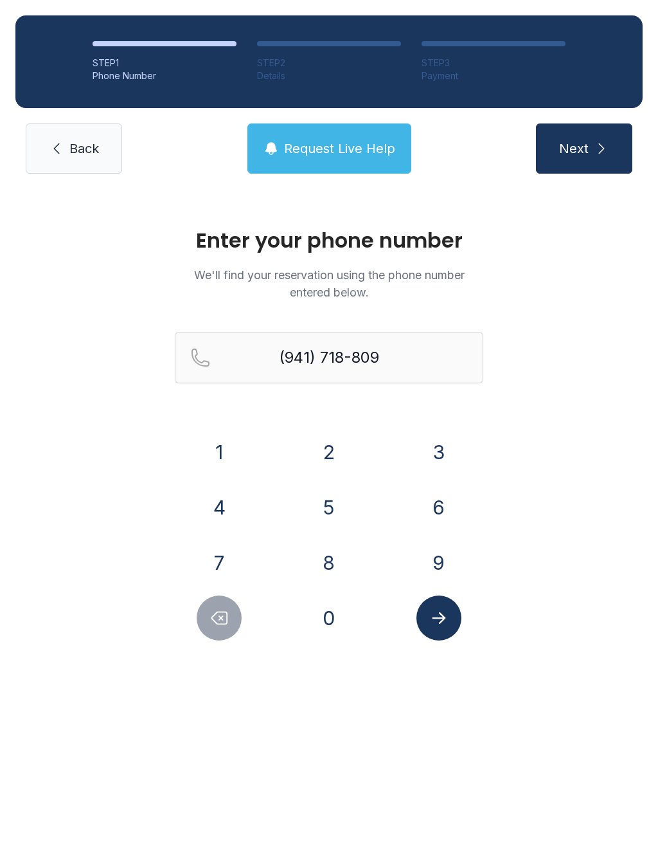
type input "[PHONE_NUMBER]"
click at [445, 631] on button "Submit lookup form" at bounding box center [439, 617] width 45 height 45
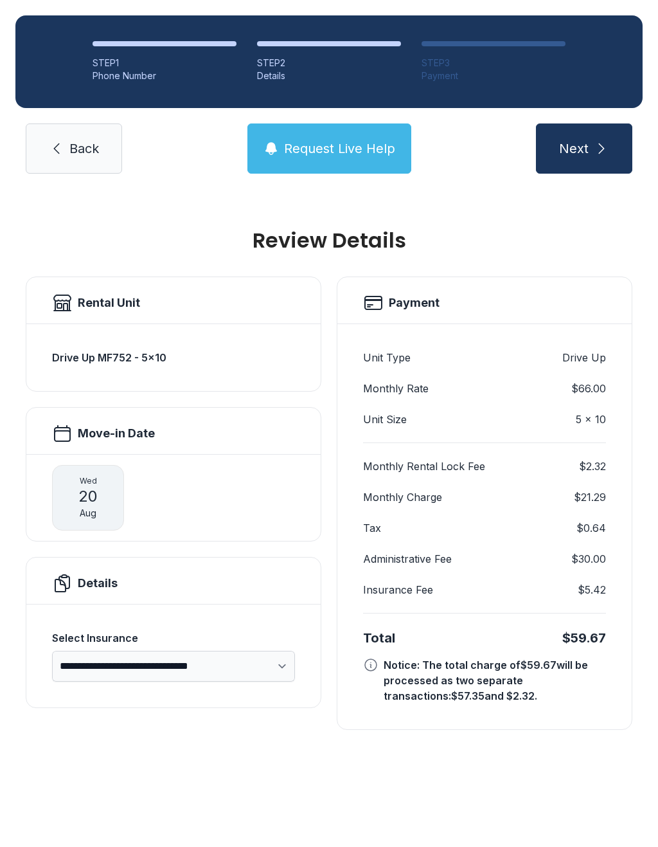
click at [56, 163] on link "Back" at bounding box center [74, 148] width 96 height 50
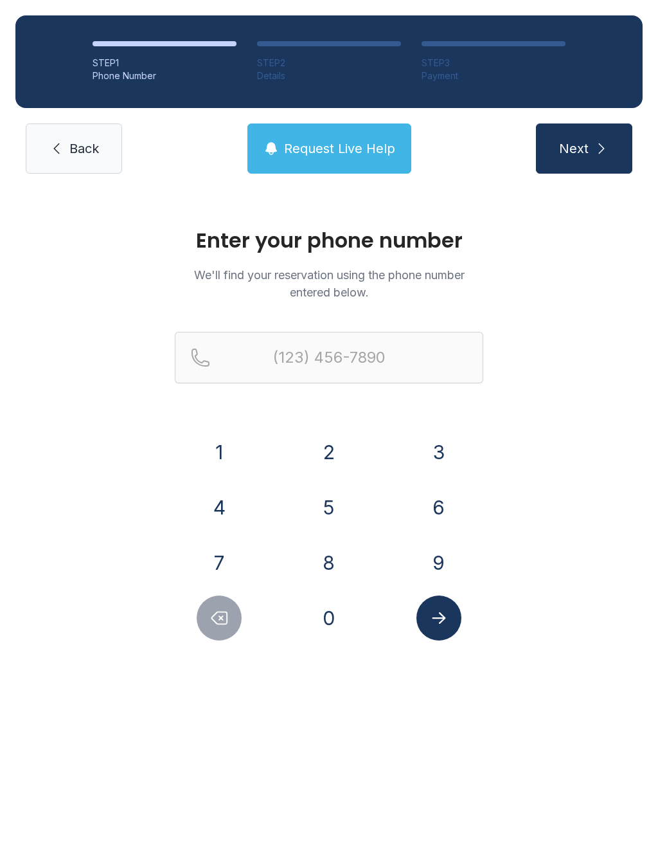
click at [48, 163] on link "Back" at bounding box center [74, 148] width 96 height 50
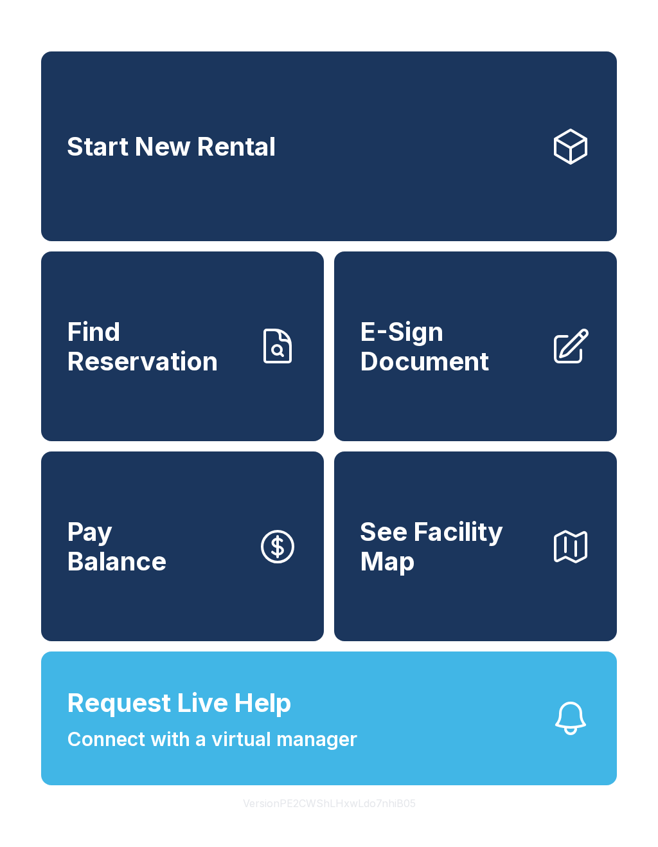
click at [56, 153] on link "Start New Rental" at bounding box center [329, 146] width 576 height 190
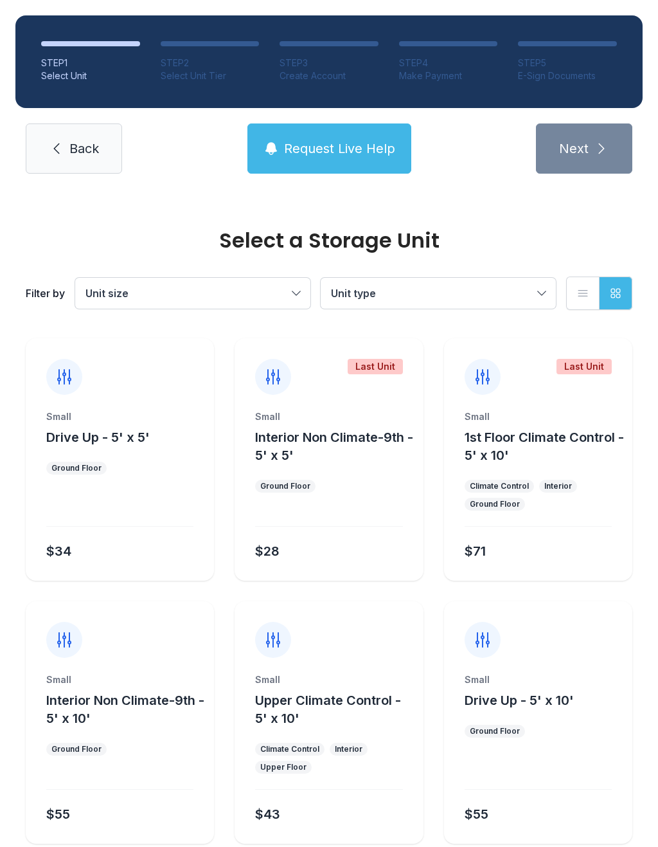
click at [60, 162] on link "Back" at bounding box center [74, 148] width 96 height 50
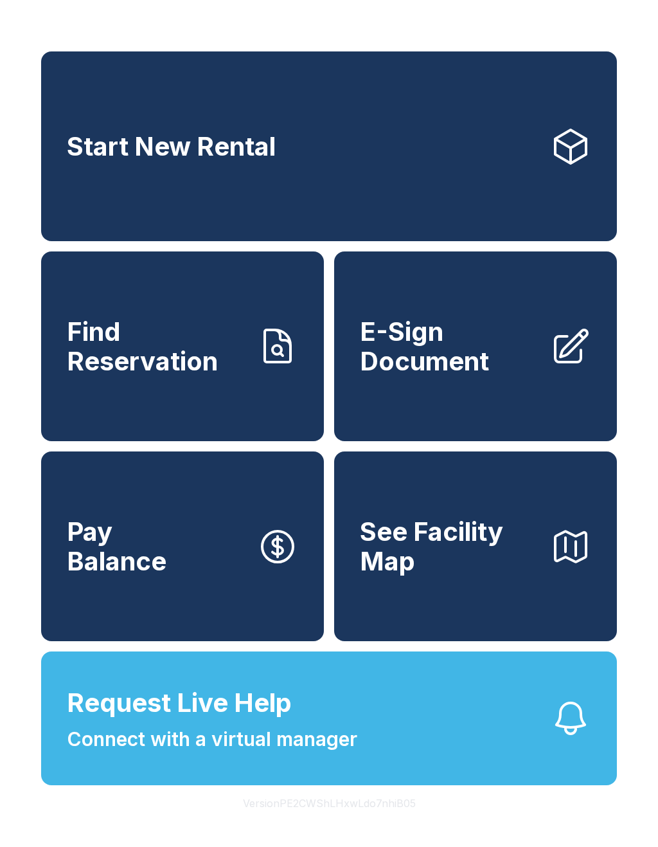
click at [423, 358] on span "E-Sign Document" at bounding box center [450, 346] width 180 height 59
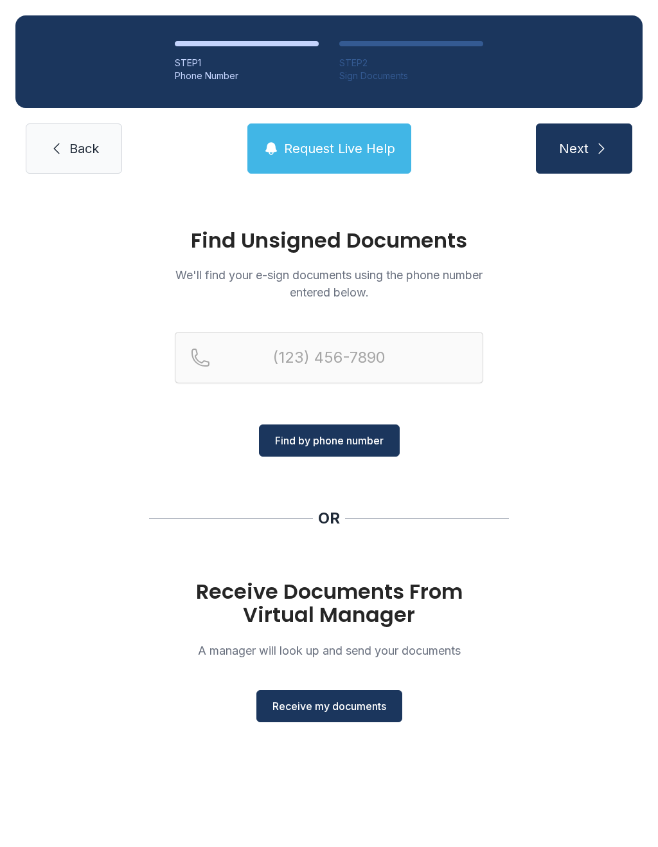
click at [332, 704] on span "Receive my documents" at bounding box center [330, 705] width 114 height 15
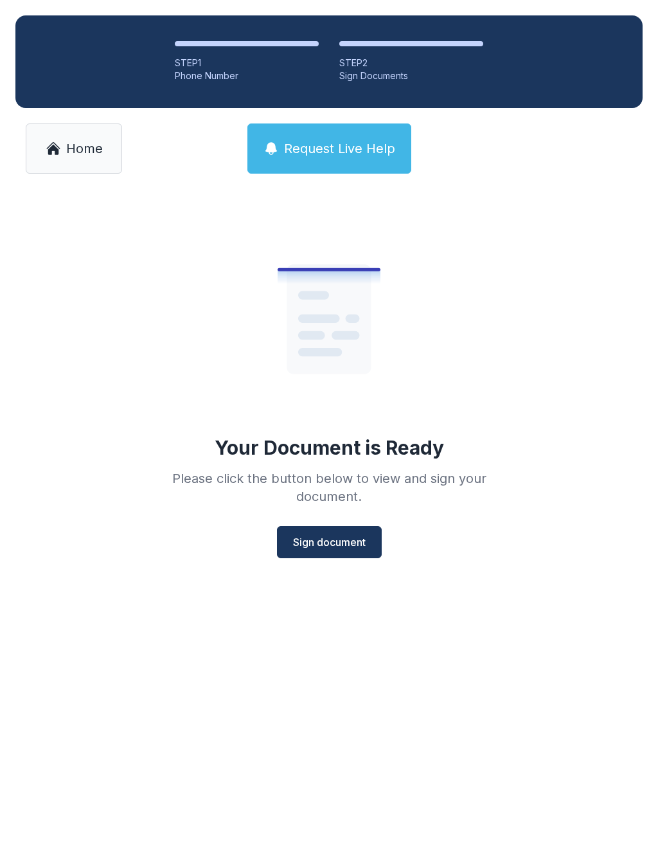
click at [327, 544] on span "Sign document" at bounding box center [329, 541] width 73 height 15
